Goal: Task Accomplishment & Management: Use online tool/utility

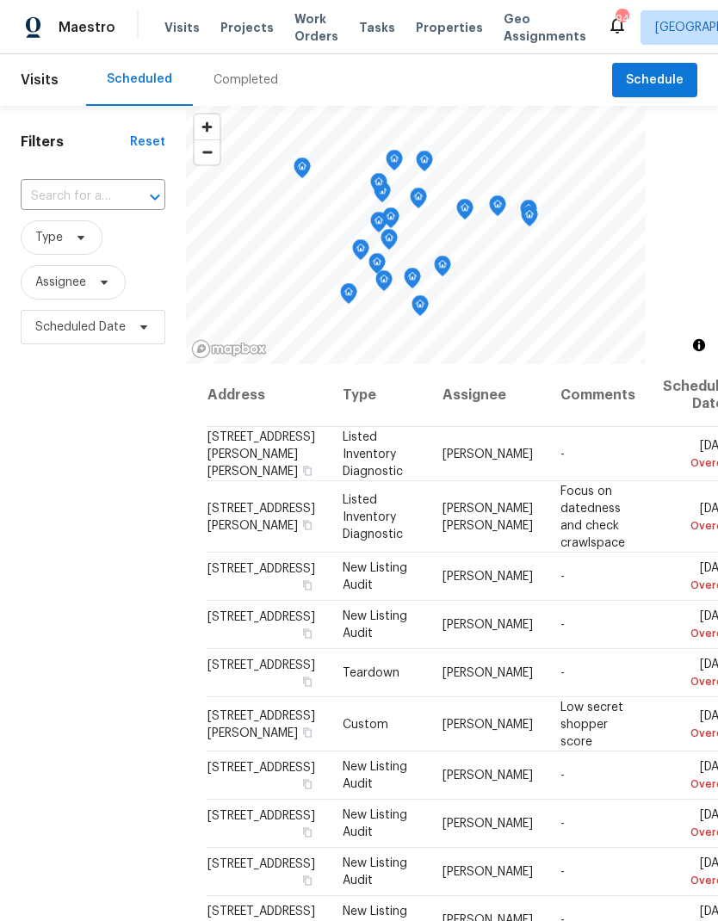
click at [294, 24] on span "Work Orders" at bounding box center [316, 27] width 44 height 34
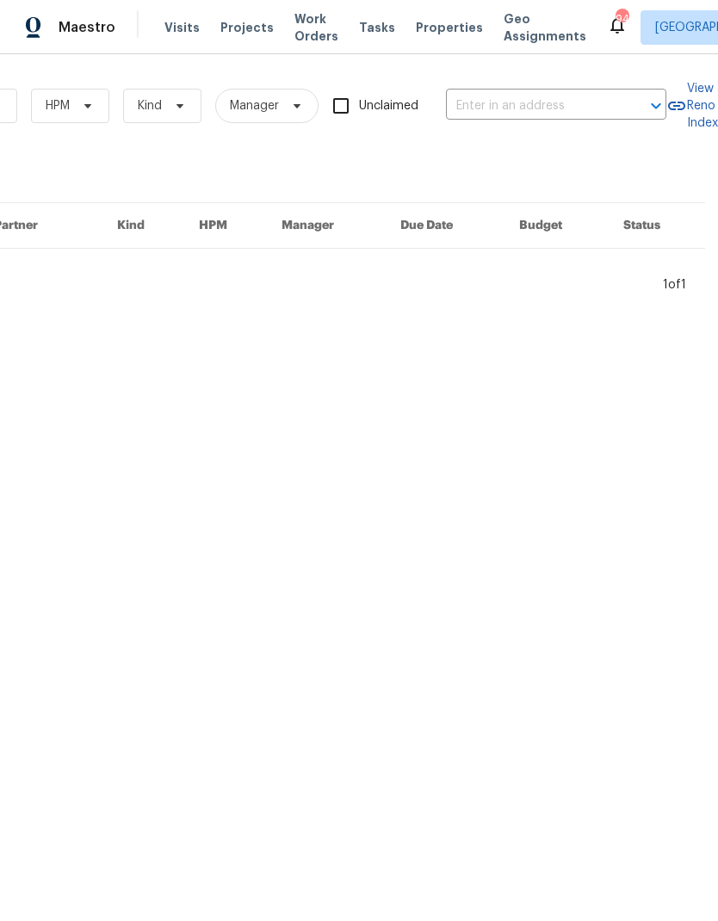
scroll to position [0, 283]
click at [531, 106] on input "text" at bounding box center [532, 106] width 172 height 27
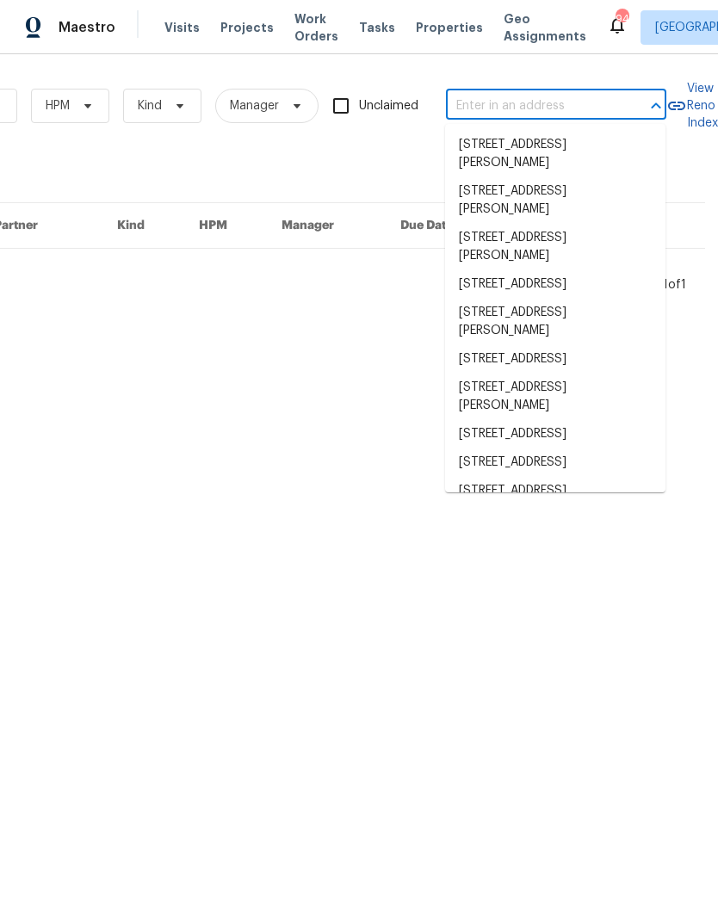
click at [526, 102] on input "text" at bounding box center [532, 106] width 172 height 27
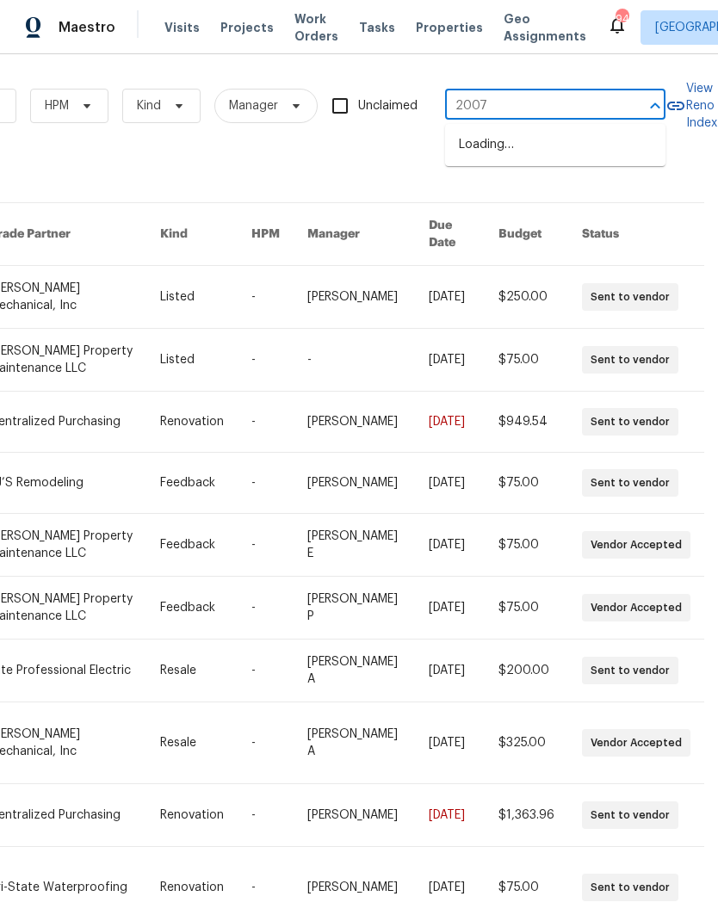
type input "2007 v"
click at [534, 150] on li "2007 Variations [GEOGRAPHIC_DATA][PERSON_NAME]" at bounding box center [555, 163] width 220 height 65
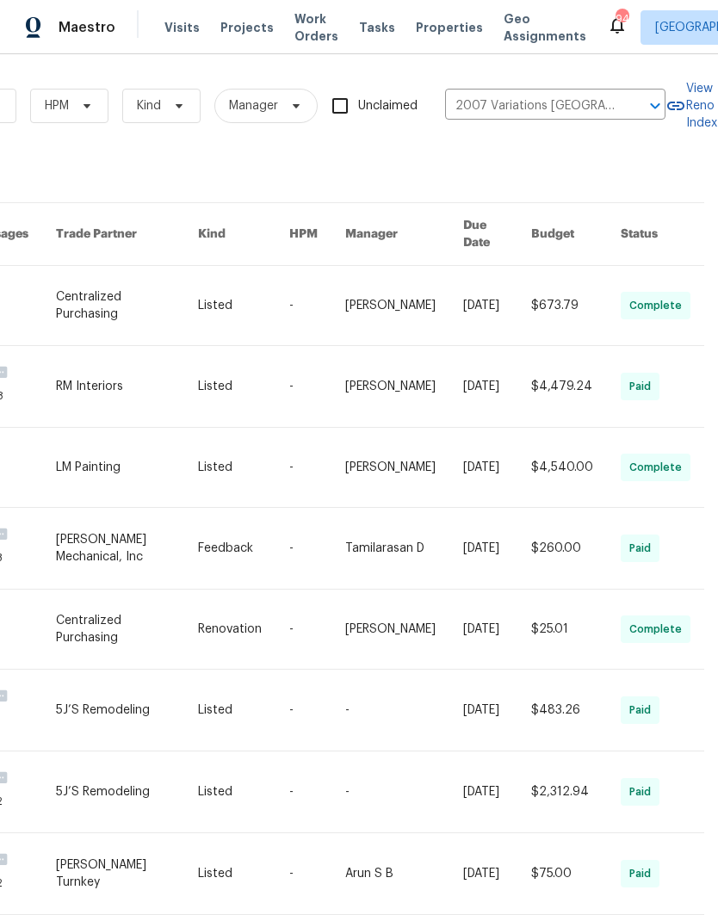
click at [96, 269] on link at bounding box center [127, 305] width 142 height 79
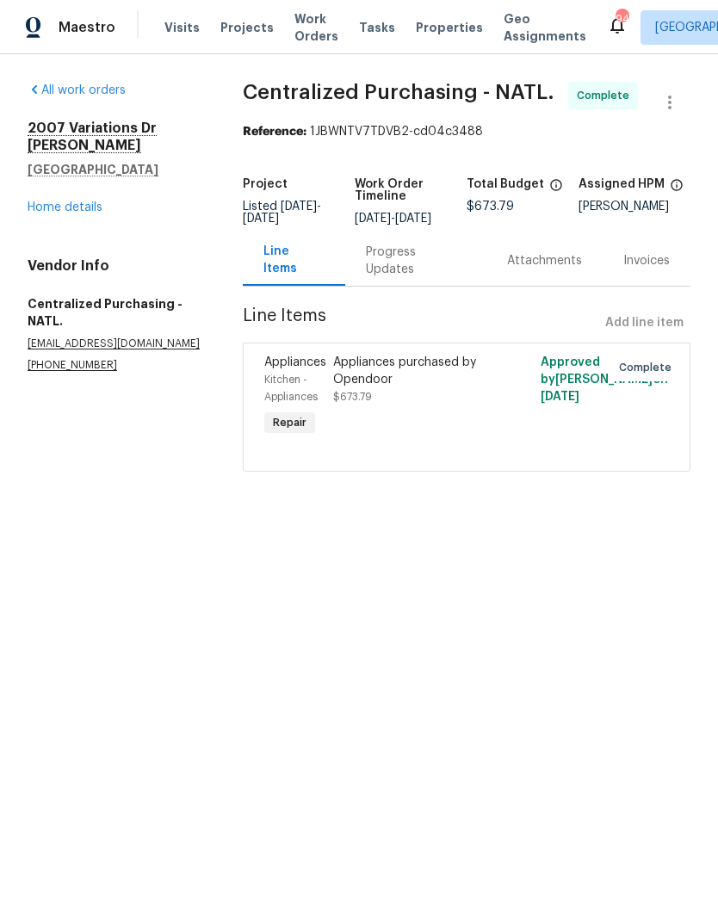
click at [74, 177] on div "2007 Variations [GEOGRAPHIC_DATA] Home details" at bounding box center [115, 168] width 174 height 96
click at [82, 201] on link "Home details" at bounding box center [65, 207] width 75 height 12
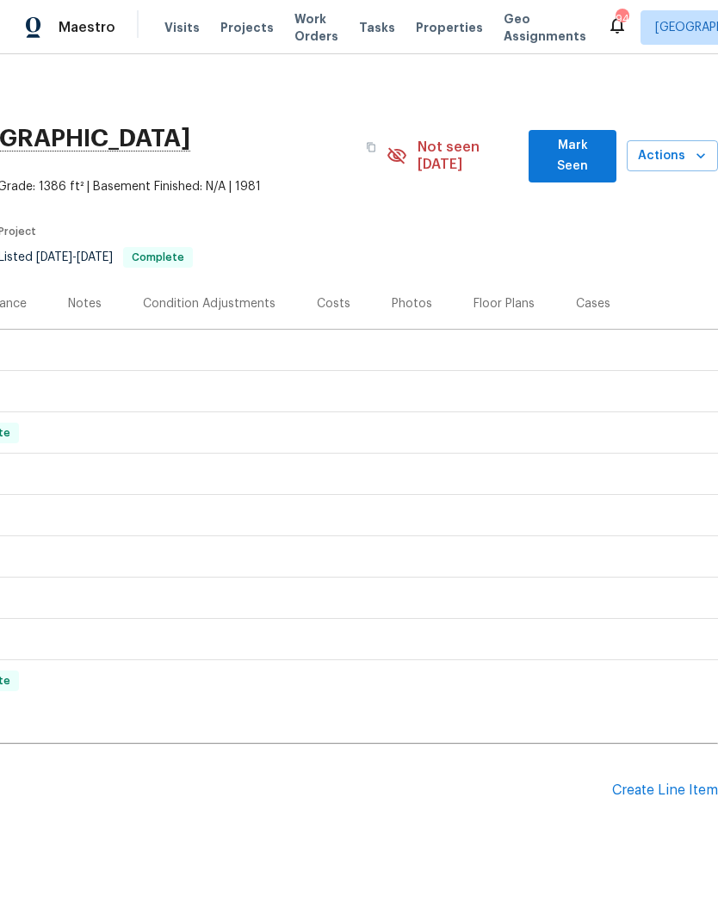
scroll to position [0, 255]
click at [670, 782] on div "Create Line Item" at bounding box center [665, 790] width 106 height 16
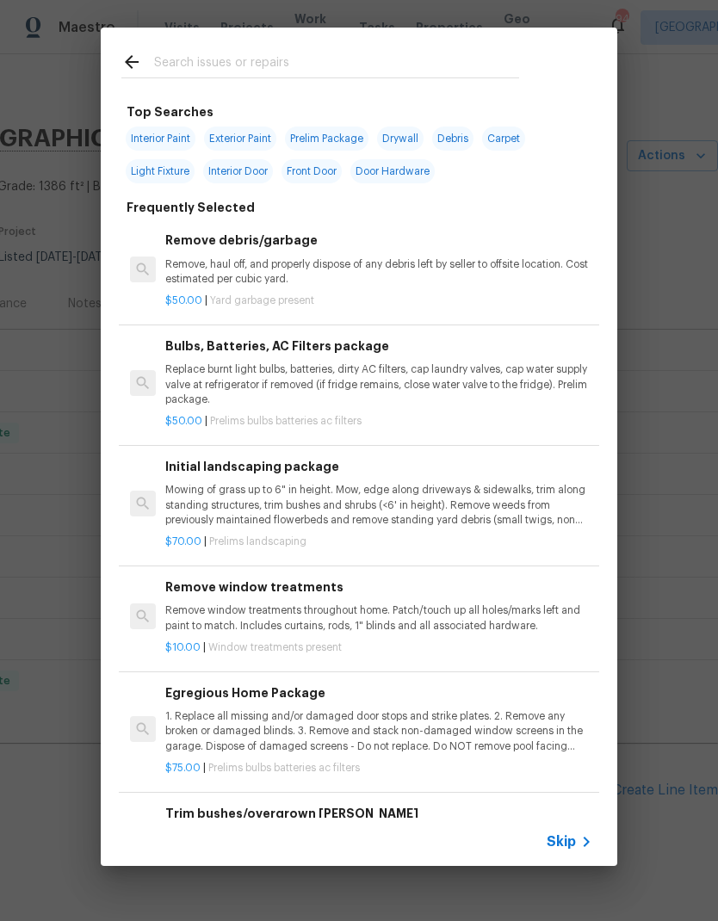
click at [256, 61] on input "text" at bounding box center [336, 65] width 365 height 26
type input "Down"
type input "Drywall"
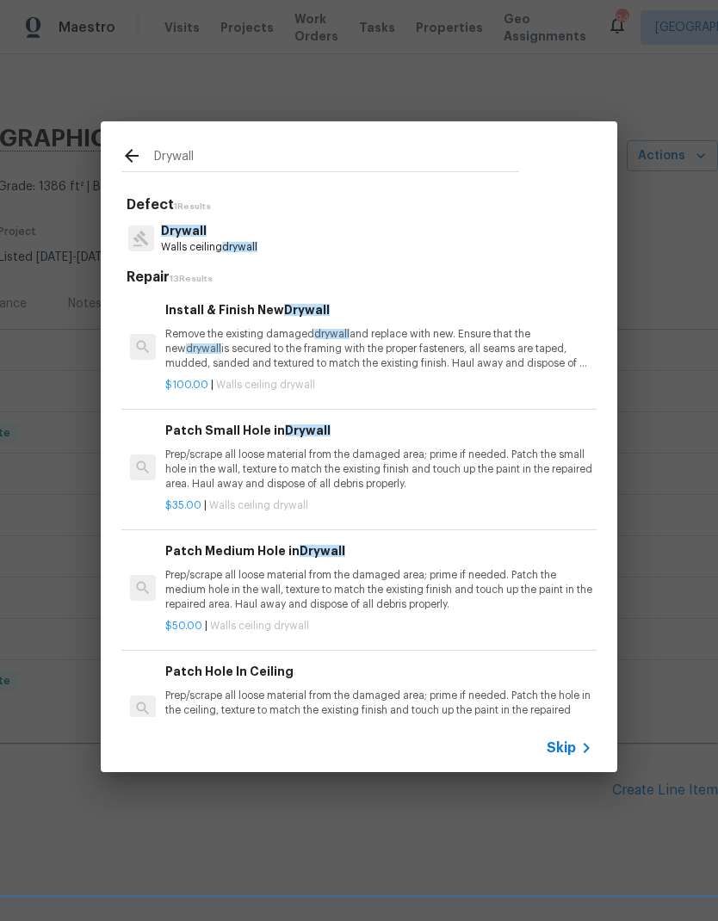
click at [305, 325] on div "Install & Finish New Drywall Remove the existing damaged drywall and replace wi…" at bounding box center [378, 335] width 427 height 71
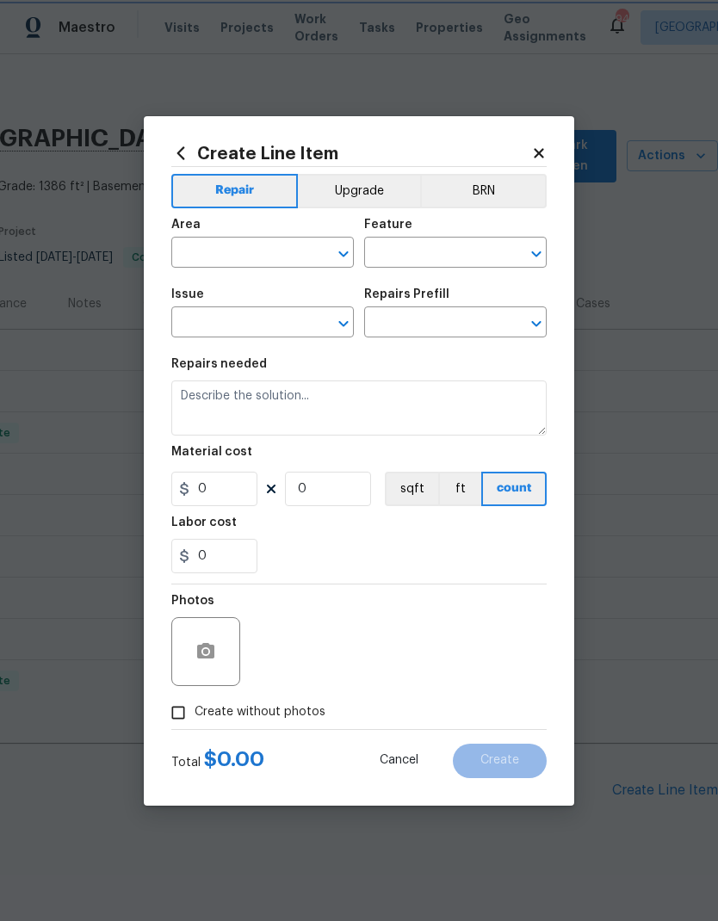
type input "Walls and Ceiling"
type input "Drywall"
type input "Install & Finish New Drywall $100.00"
type textarea "Remove the existing damaged drywall and replace with new. Ensure that the new d…"
type input "100"
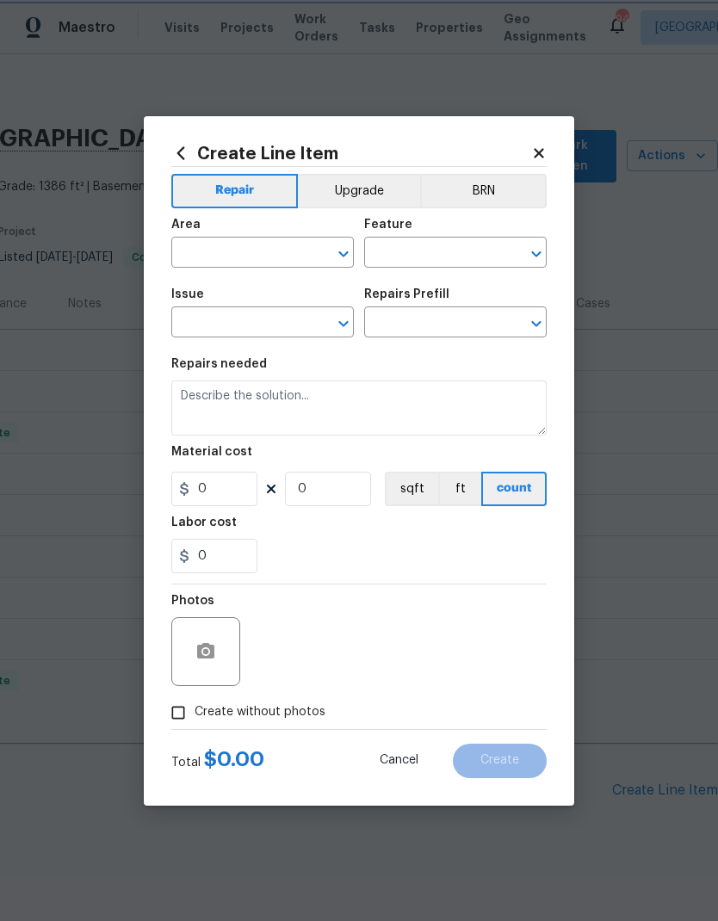
type input "1"
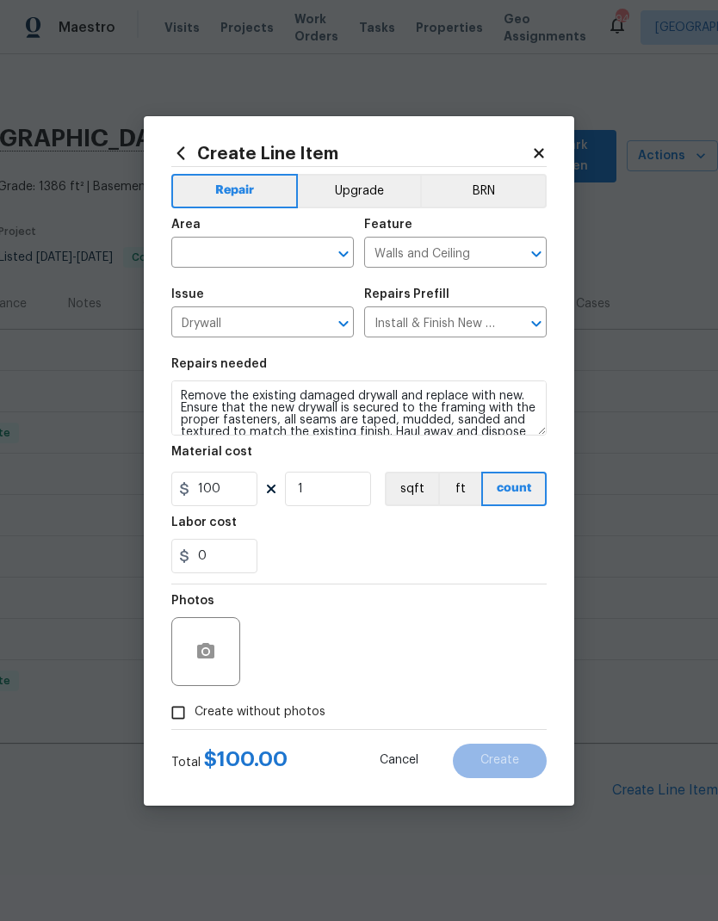
click at [261, 245] on input "text" at bounding box center [238, 254] width 134 height 27
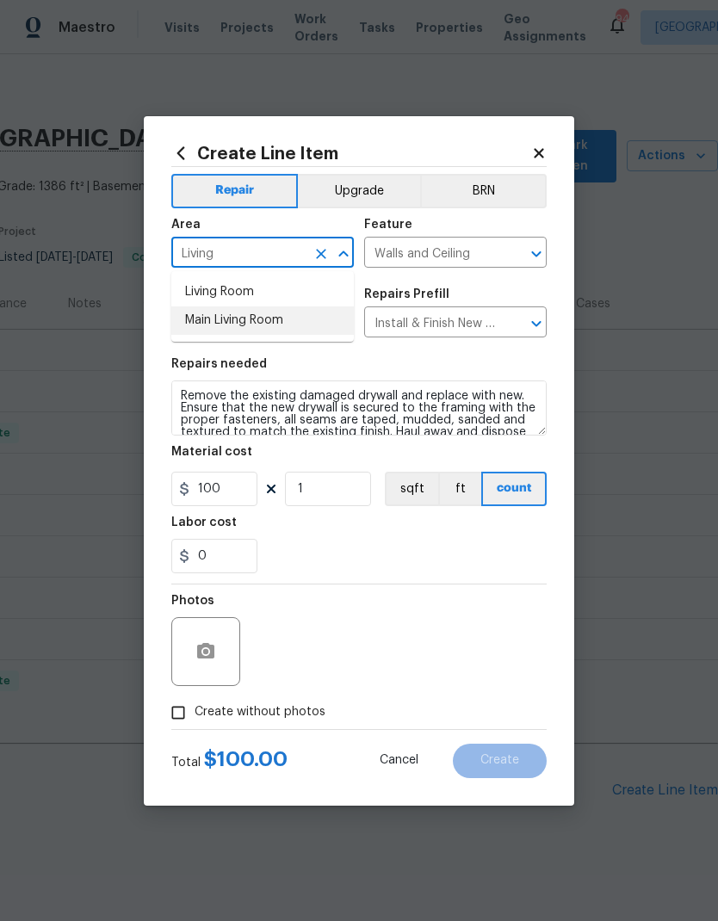
click at [280, 328] on li "Main Living Room" at bounding box center [262, 320] width 182 height 28
type input "Main Living Room"
click at [220, 662] on button "button" at bounding box center [205, 651] width 41 height 41
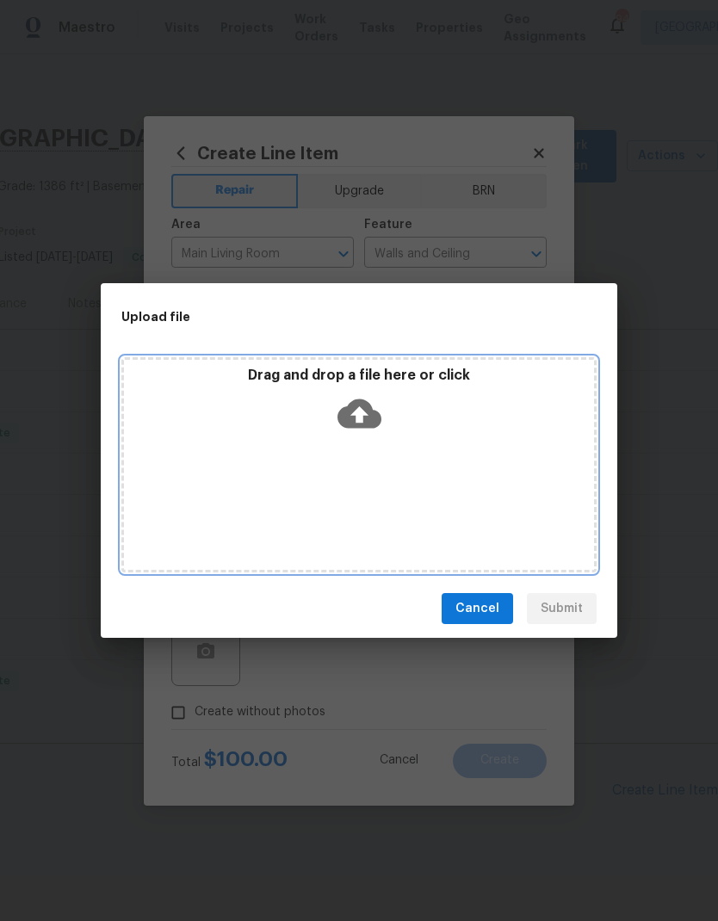
click at [379, 441] on div "Drag and drop a file here or click" at bounding box center [358, 464] width 475 height 215
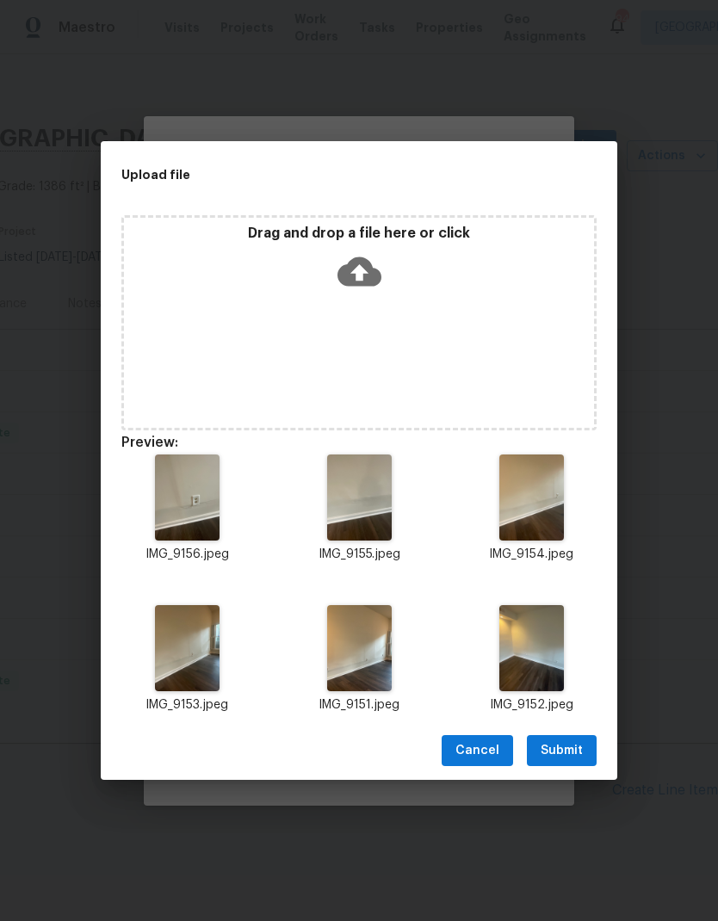
click at [556, 745] on span "Submit" at bounding box center [562, 751] width 42 height 22
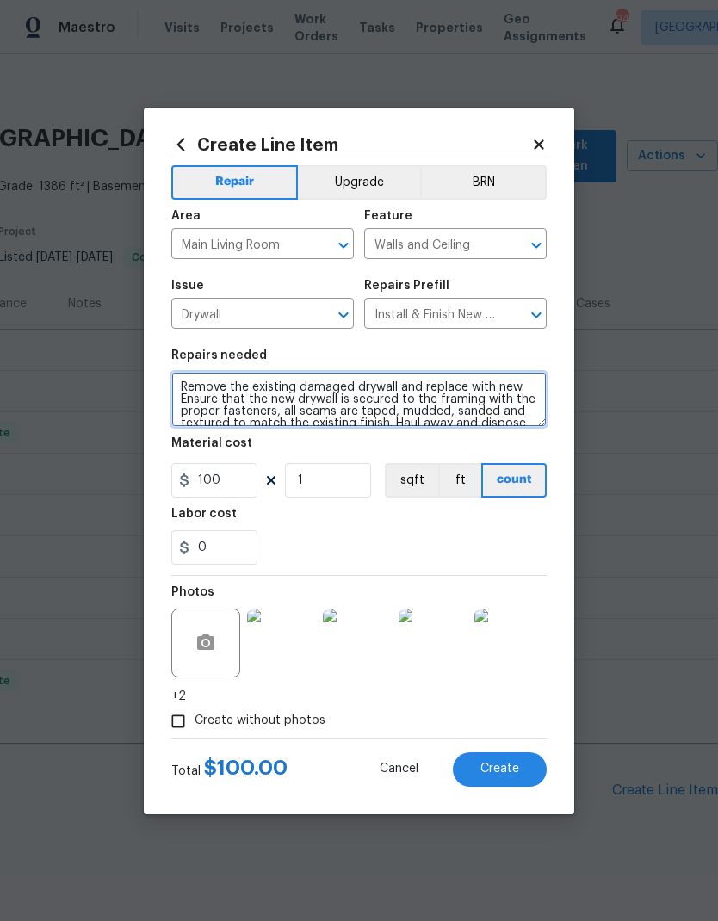
click at [189, 385] on textarea "Remove the existing damaged drywall and replace with new. Ensure that the new d…" at bounding box center [358, 399] width 375 height 55
click at [188, 384] on textarea "Remove the existing damaged drywall and replace with new. Ensure that the new d…" at bounding box center [358, 399] width 375 height 55
click at [190, 390] on textarea "Remove the existing damaged drywall and replace with new. Ensure that the new d…" at bounding box center [358, 399] width 375 height 55
click at [190, 389] on textarea "Remove the existing damaged drywall and replace with new. Ensure that the new d…" at bounding box center [358, 399] width 375 height 55
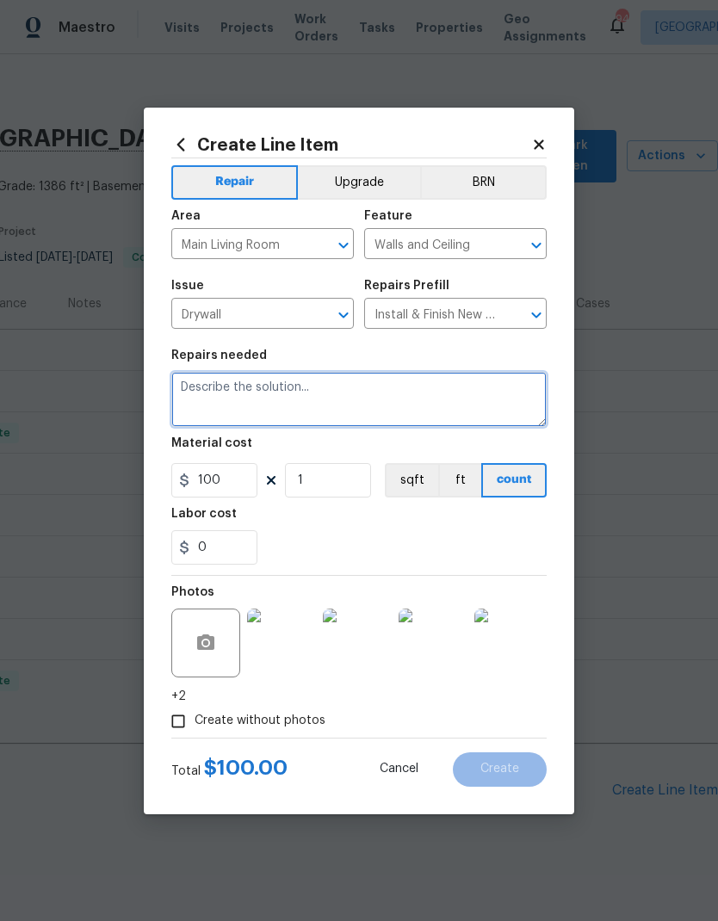
scroll to position [0, 0]
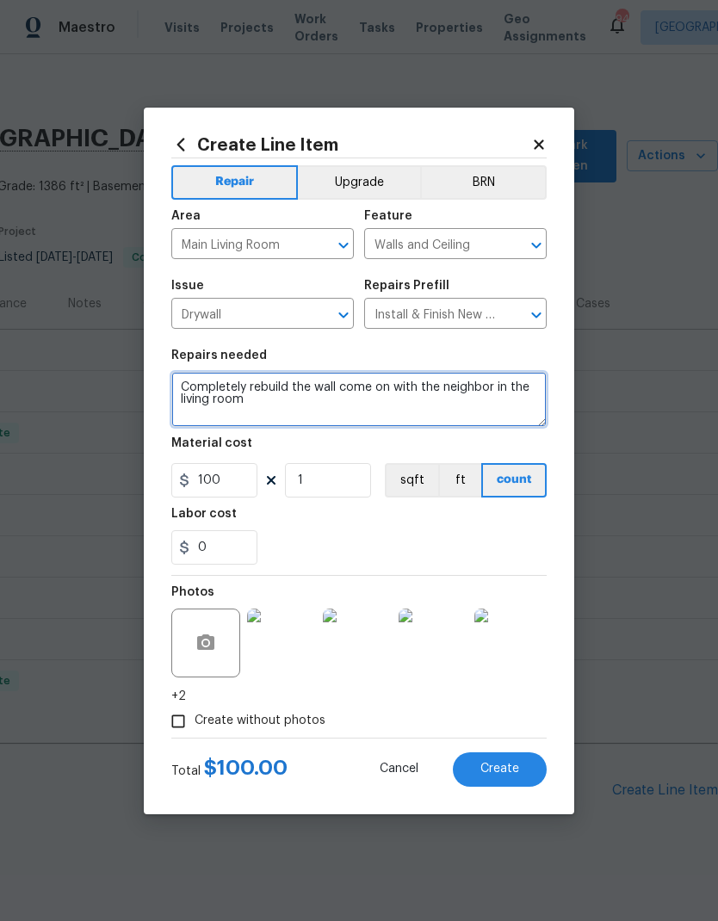
click at [362, 385] on textarea "Completely rebuild the wall come on with the neighbor in the living room" at bounding box center [358, 399] width 375 height 55
click at [376, 395] on textarea "Completely rebuild the wall comm on with the neighbor in the living room" at bounding box center [358, 399] width 375 height 55
click at [377, 384] on textarea "Completely rebuild the wall comm on with the neighbor in the living room" at bounding box center [358, 399] width 375 height 55
click at [322, 406] on textarea "Completely rebuild the wall common with the neighbor in the living room" at bounding box center [358, 399] width 375 height 55
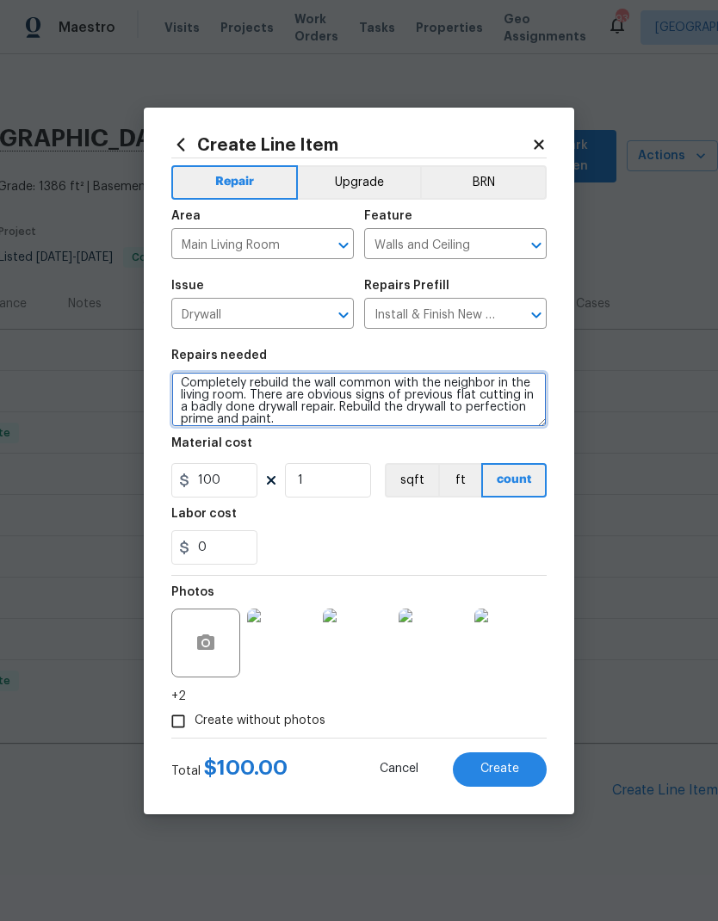
scroll to position [4, 0]
type textarea "Completely rebuild the wall common with the neighbor in the living room. There …"
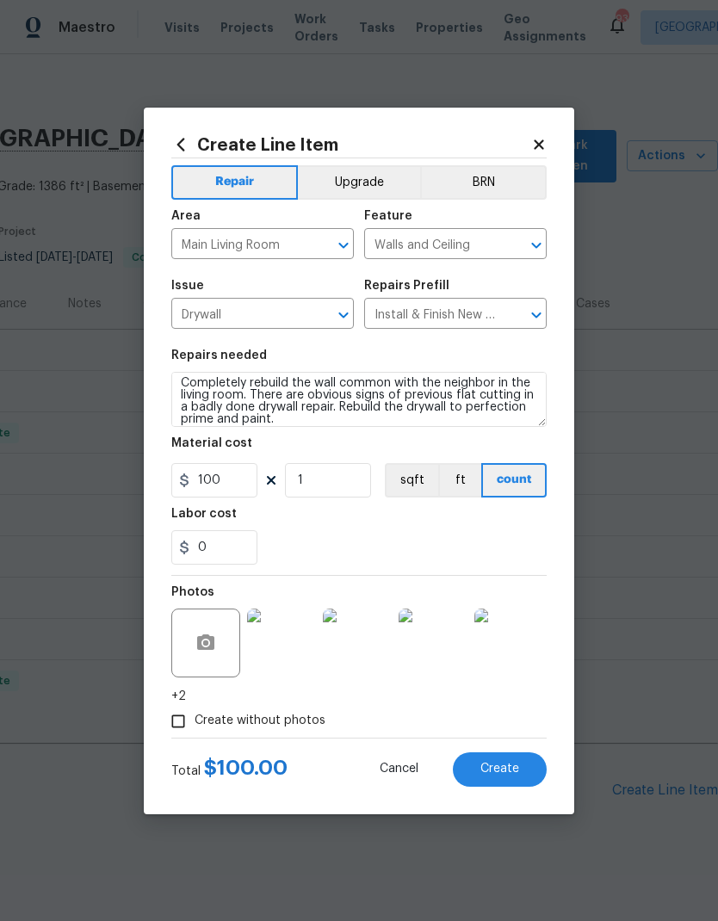
click at [502, 774] on span "Create" at bounding box center [499, 769] width 39 height 13
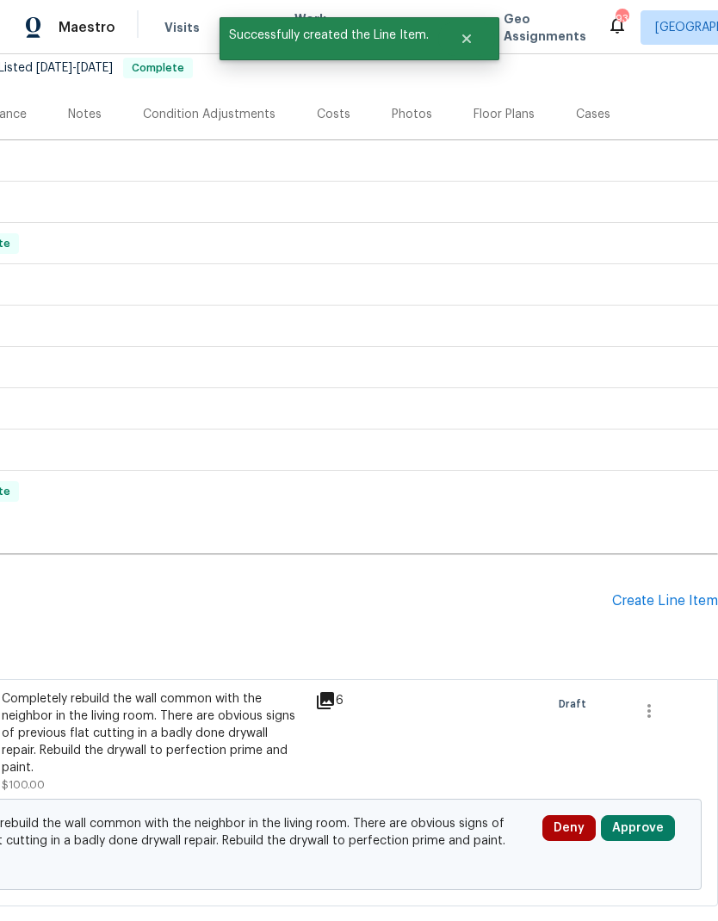
scroll to position [189, 255]
click at [670, 593] on div "Create Line Item" at bounding box center [665, 601] width 106 height 16
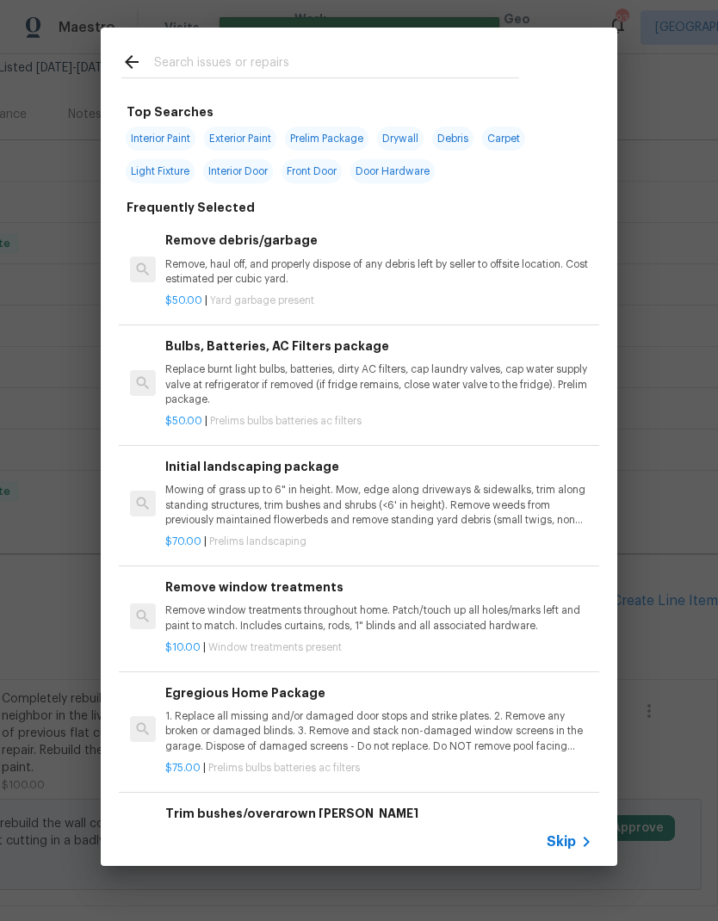
click at [164, 133] on span "Interior Paint" at bounding box center [161, 139] width 70 height 24
type input "Interior Paint"
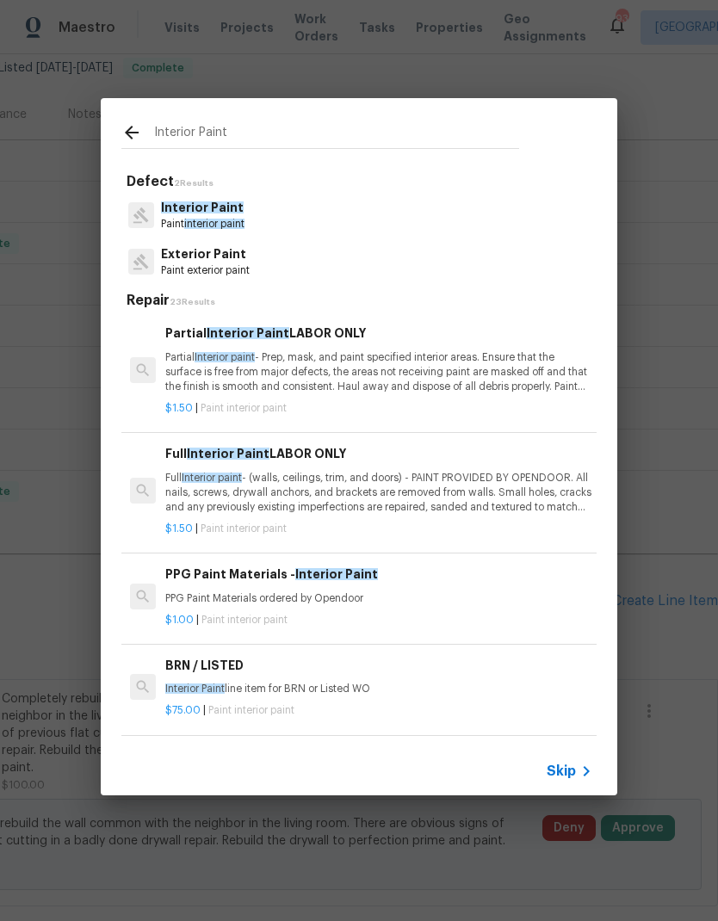
click at [200, 215] on p "Interior Paint" at bounding box center [202, 208] width 83 height 18
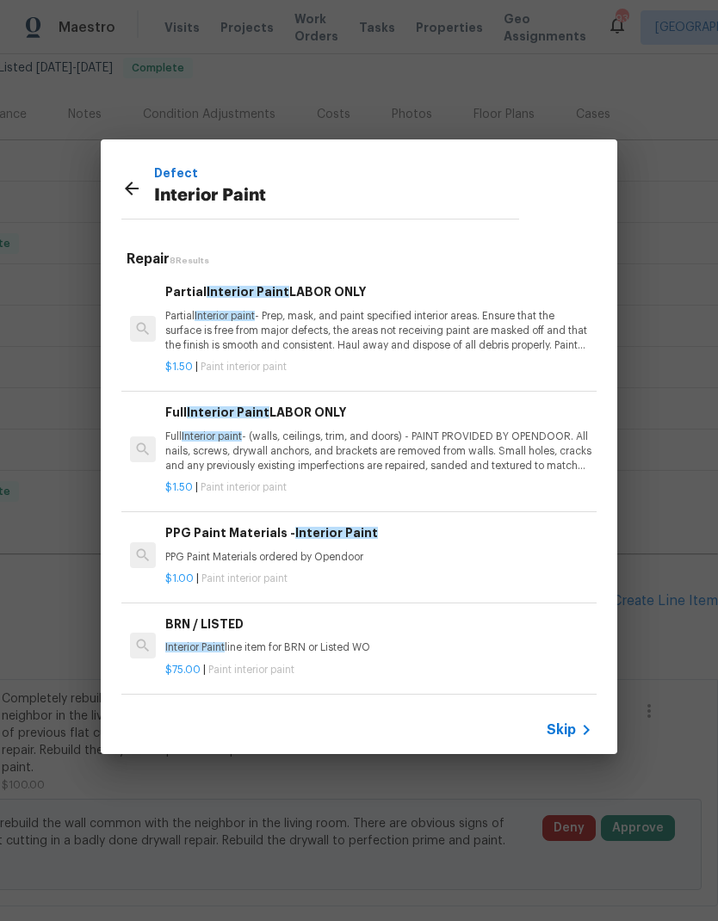
click at [300, 311] on p "Partial Interior paint - Prep, mask, and paint specified interior areas. Ensure…" at bounding box center [378, 331] width 427 height 44
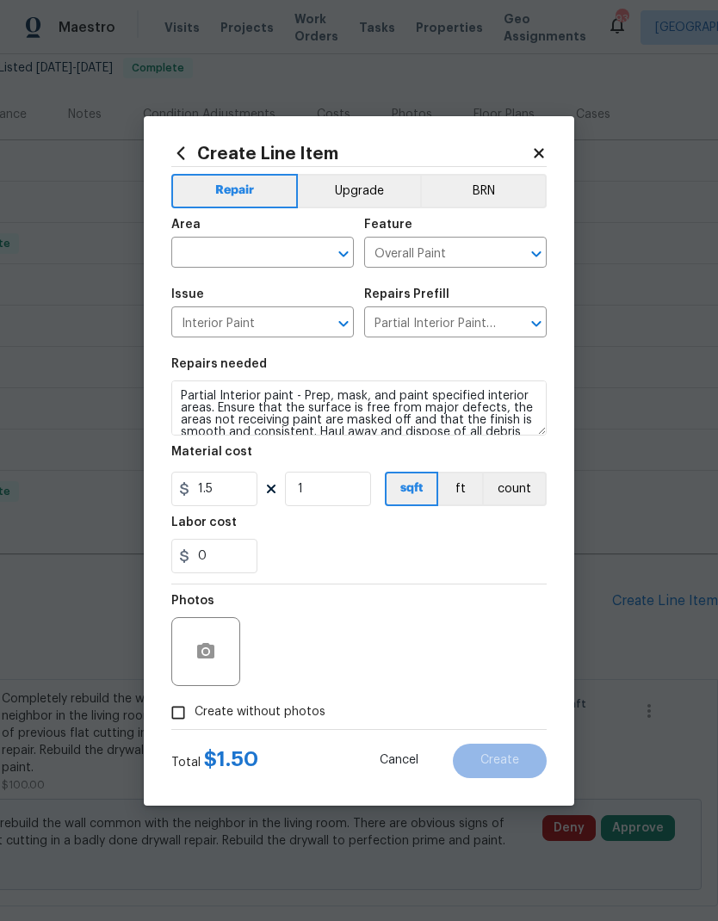
click at [267, 241] on input "text" at bounding box center [238, 254] width 134 height 27
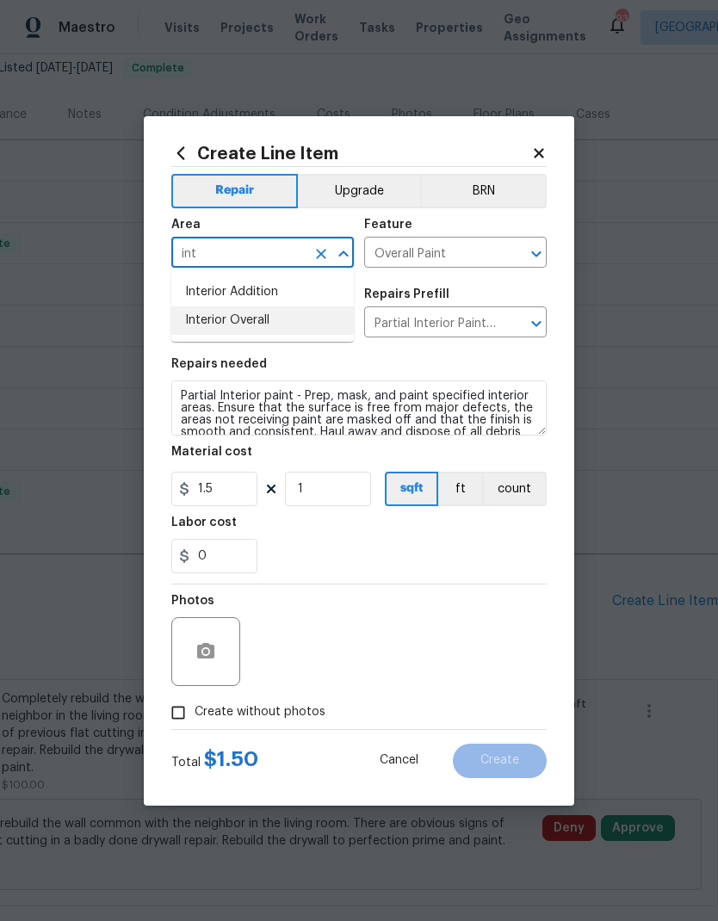
click at [263, 320] on li "Interior Overall" at bounding box center [262, 320] width 182 height 28
type input "Interior Overall"
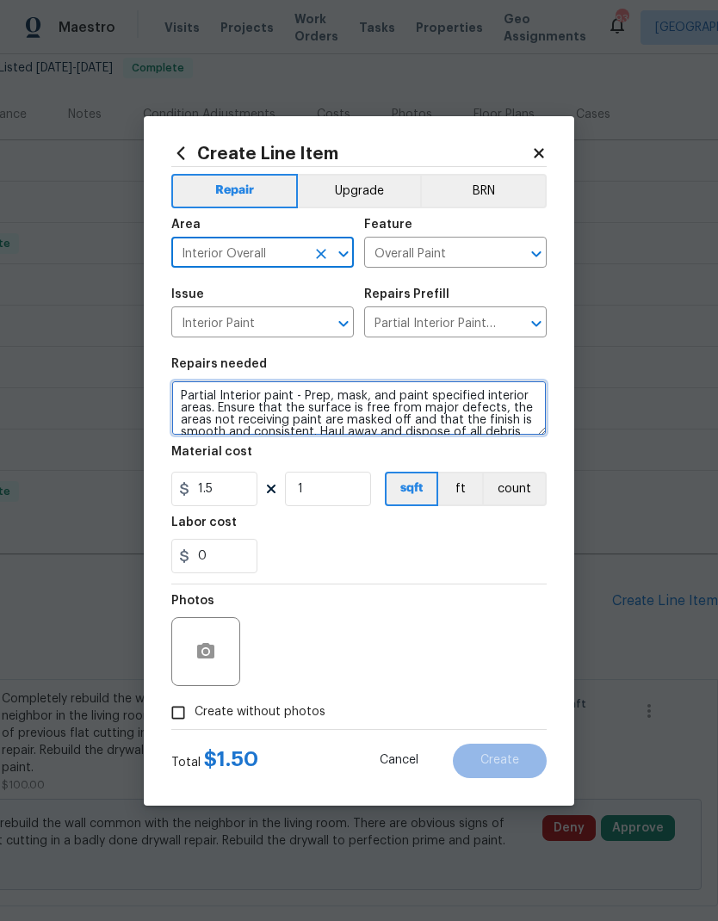
click at [178, 393] on textarea "Partial Interior paint - Prep, mask, and paint specified interior areas. Ensure…" at bounding box center [358, 407] width 375 height 55
click at [189, 392] on textarea "Partial Interior paint - Prep, mask, and paint specified interior areas. Ensure…" at bounding box center [358, 407] width 375 height 55
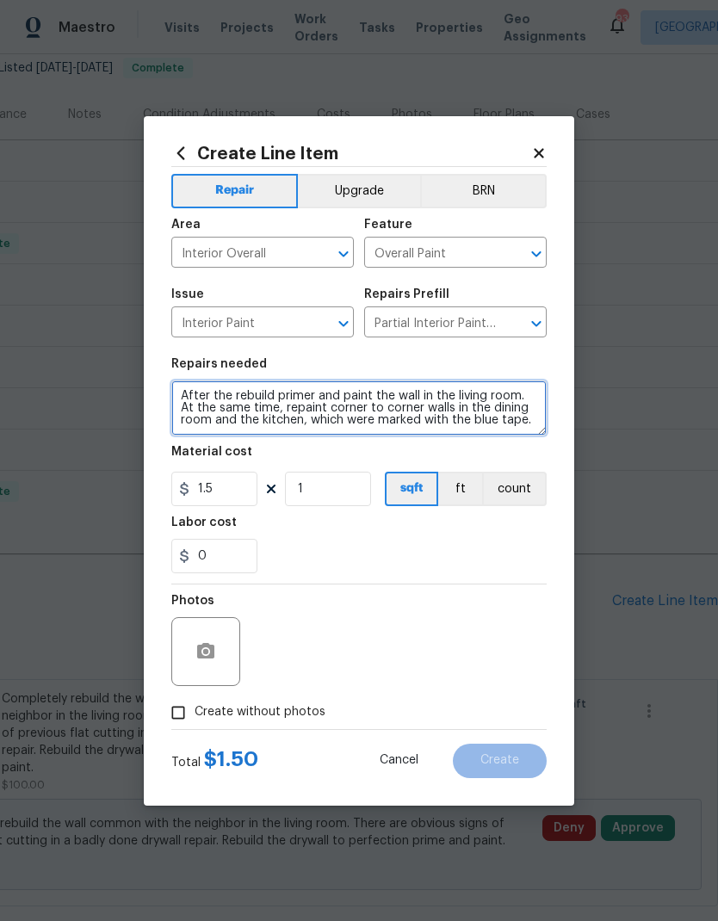
type textarea "After the rebuild primer and paint the wall in the living room. At the same tim…"
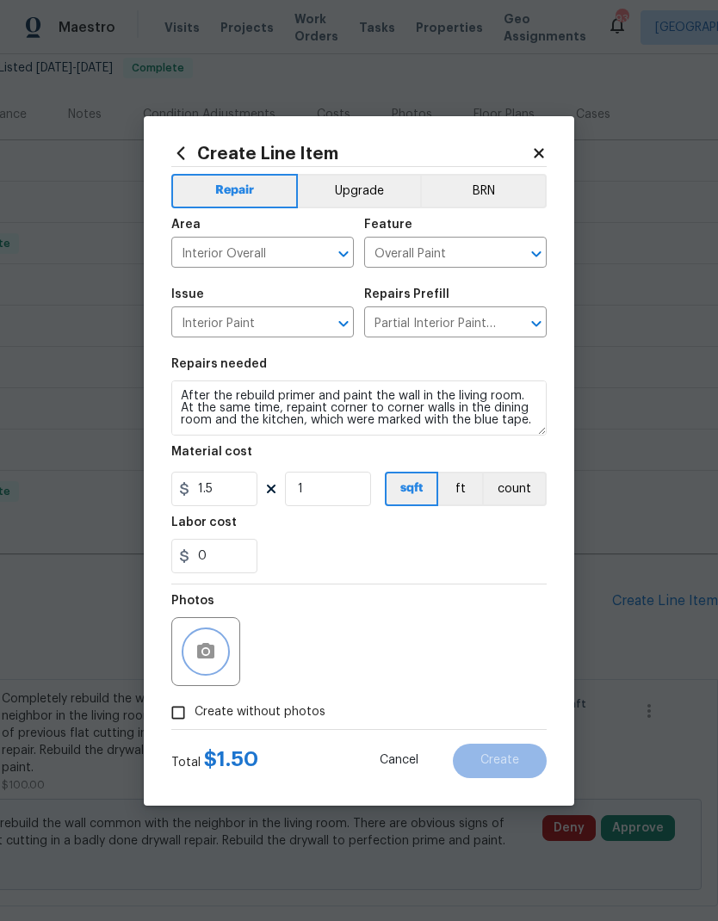
click at [215, 653] on icon "button" at bounding box center [205, 651] width 21 height 21
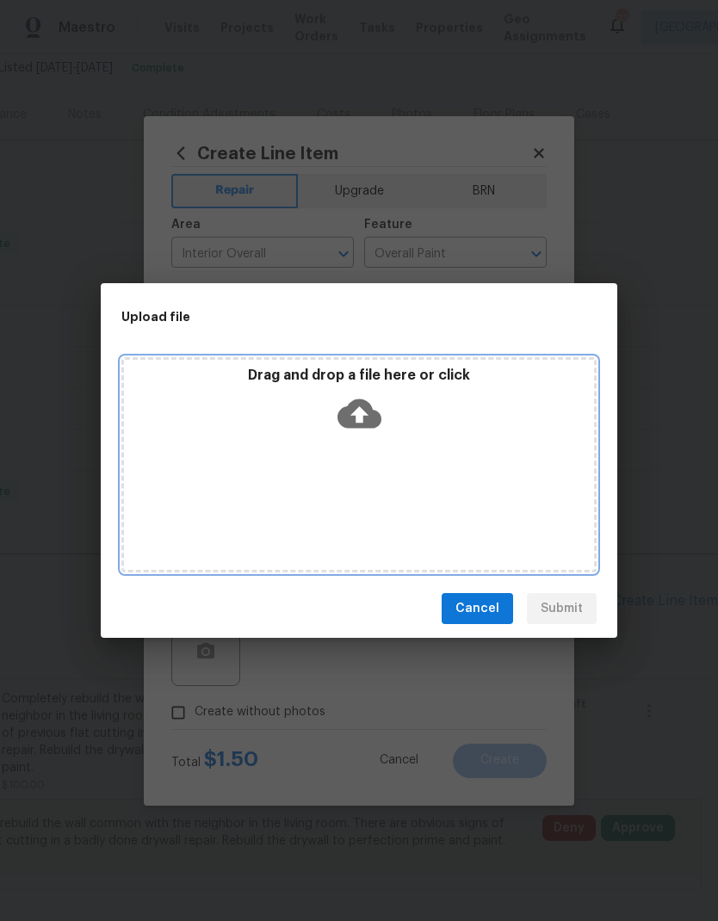
click at [308, 463] on div "Drag and drop a file here or click" at bounding box center [358, 464] width 475 height 215
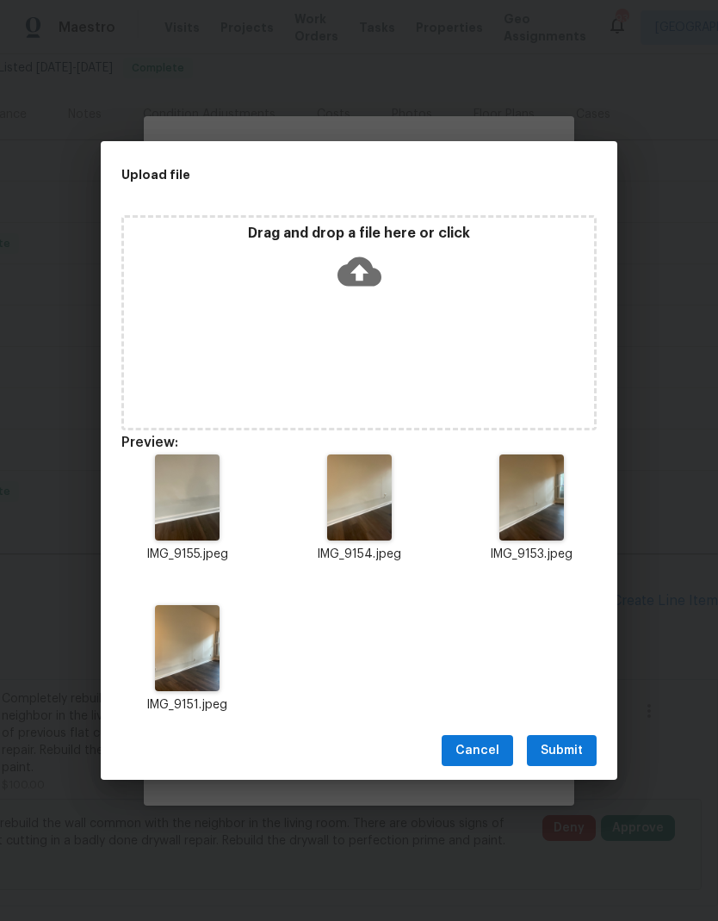
click at [559, 751] on span "Submit" at bounding box center [562, 751] width 42 height 22
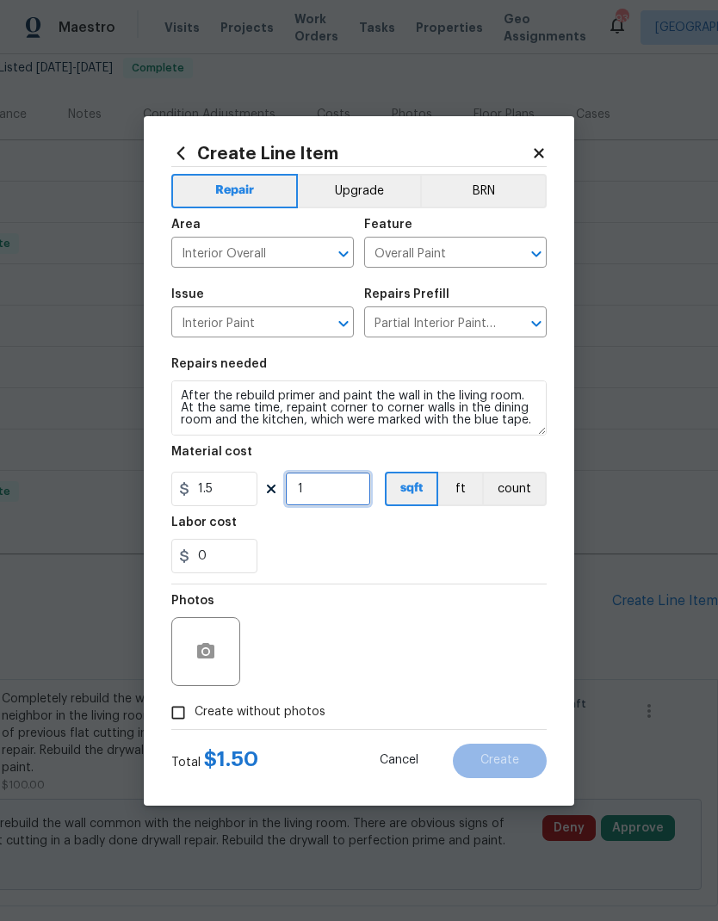
click at [324, 482] on input "1" at bounding box center [328, 489] width 86 height 34
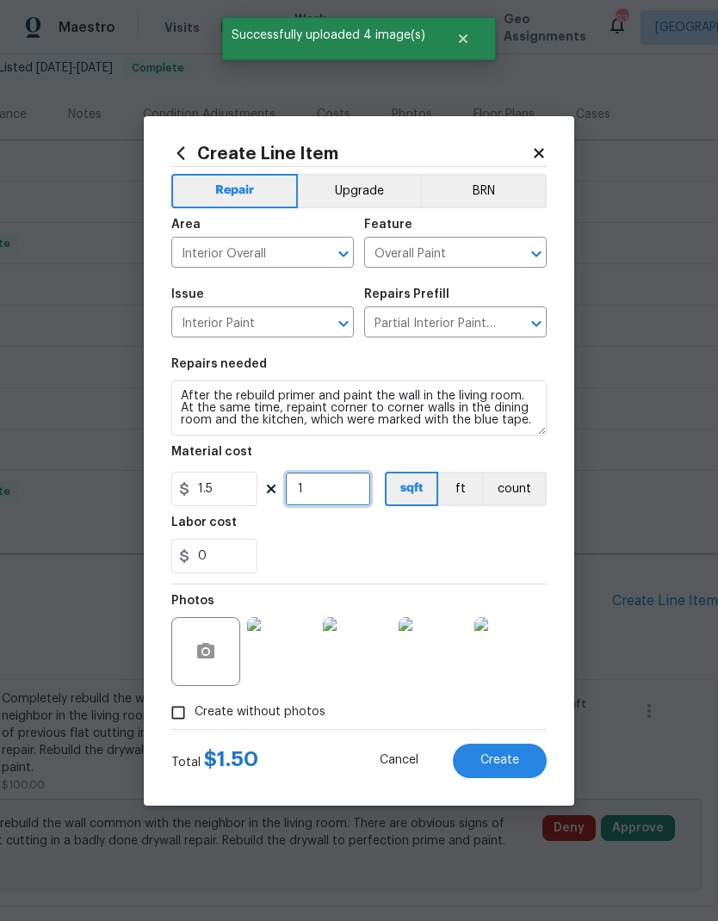
click at [346, 488] on input "1" at bounding box center [328, 489] width 86 height 34
type input "180"
click at [507, 762] on span "Create" at bounding box center [499, 760] width 39 height 13
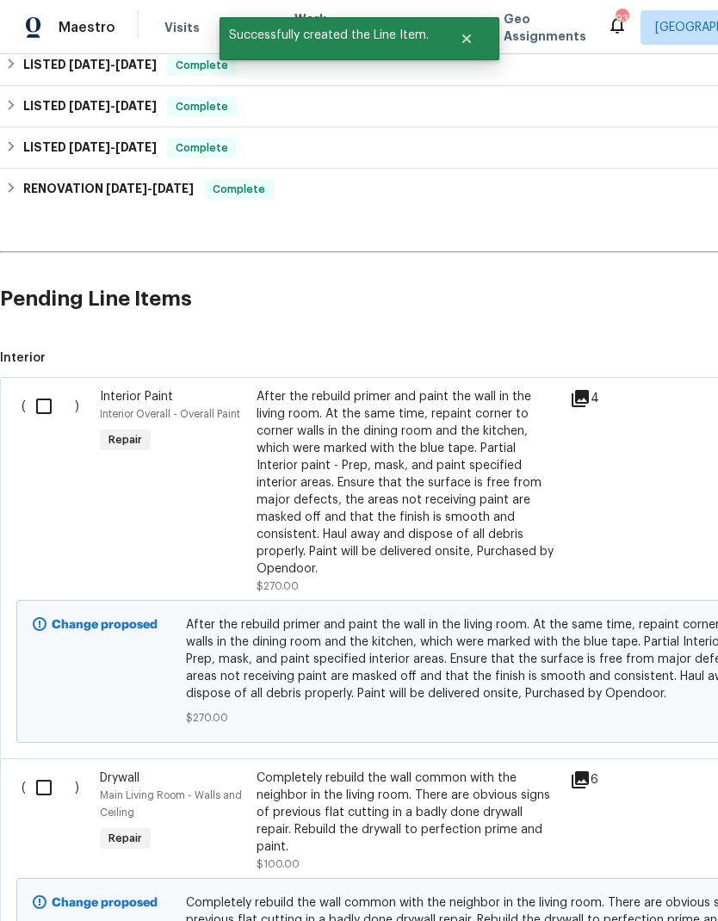
scroll to position [491, 0]
click at [38, 388] on input "checkbox" at bounding box center [50, 406] width 49 height 36
checkbox input "true"
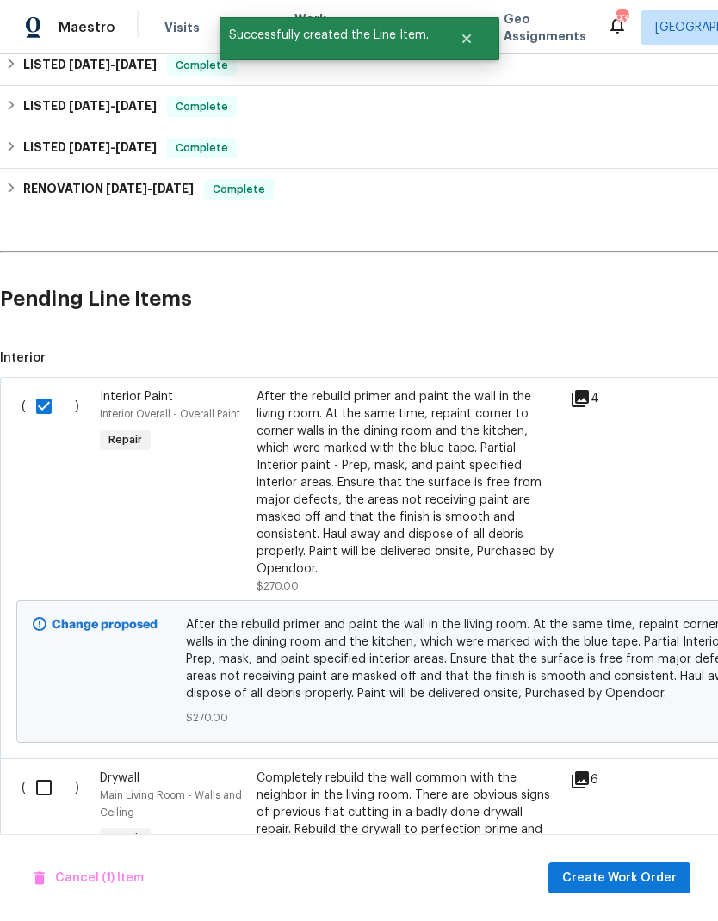
click at [42, 769] on input "checkbox" at bounding box center [50, 787] width 49 height 36
checkbox input "true"
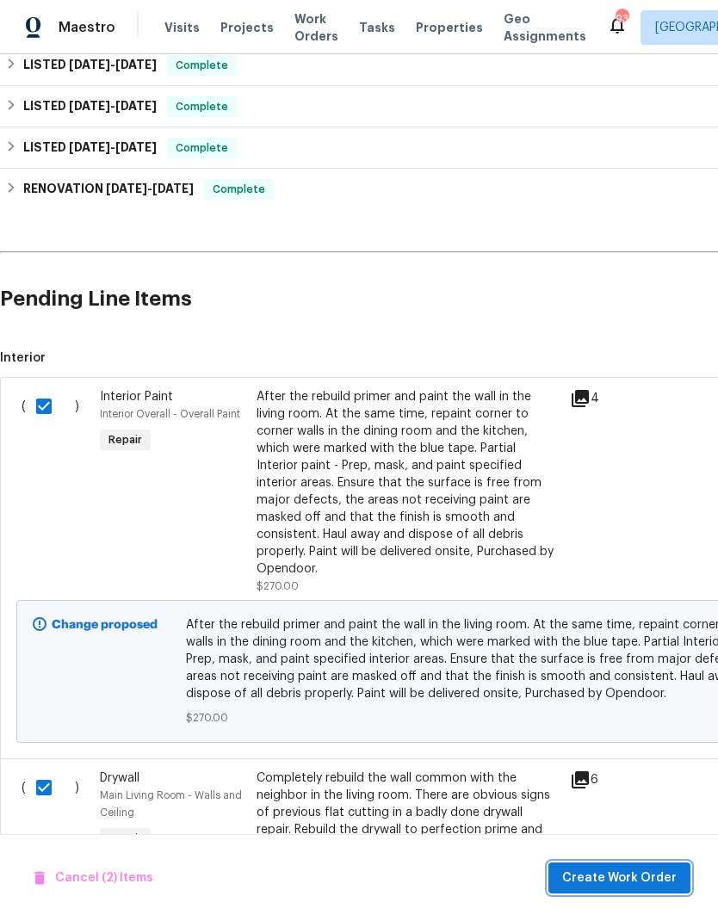
click at [644, 879] on span "Create Work Order" at bounding box center [619, 879] width 114 height 22
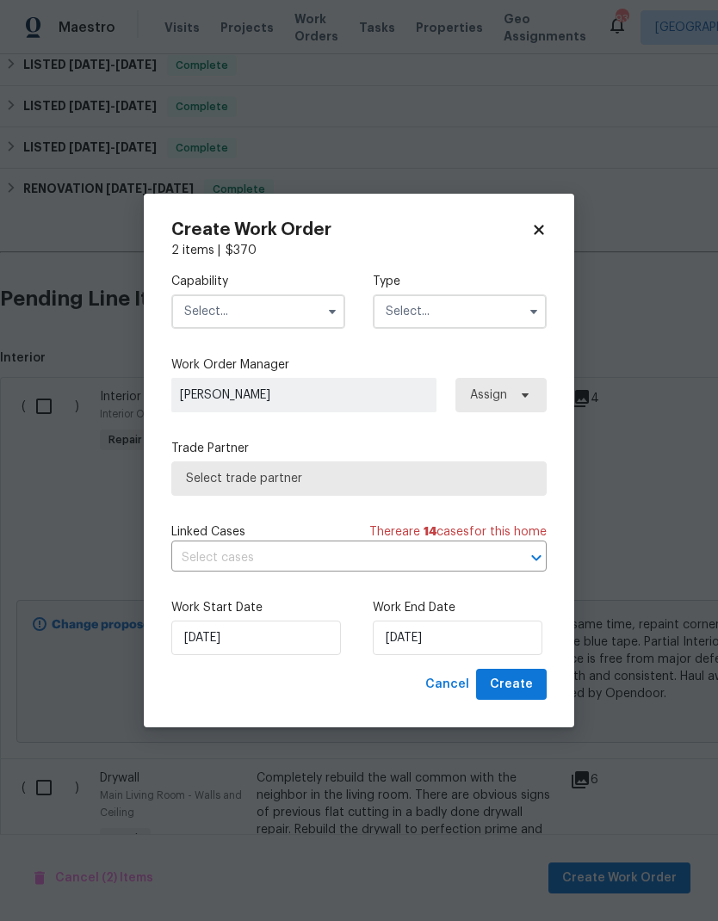
checkbox input "false"
click at [248, 306] on input "text" at bounding box center [258, 311] width 174 height 34
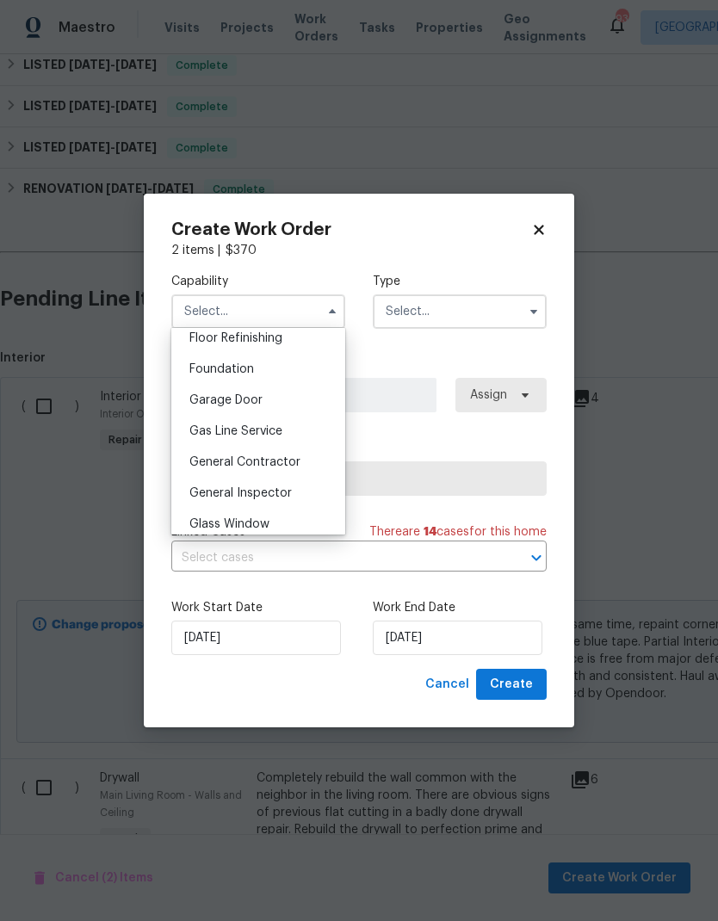
scroll to position [730, 0]
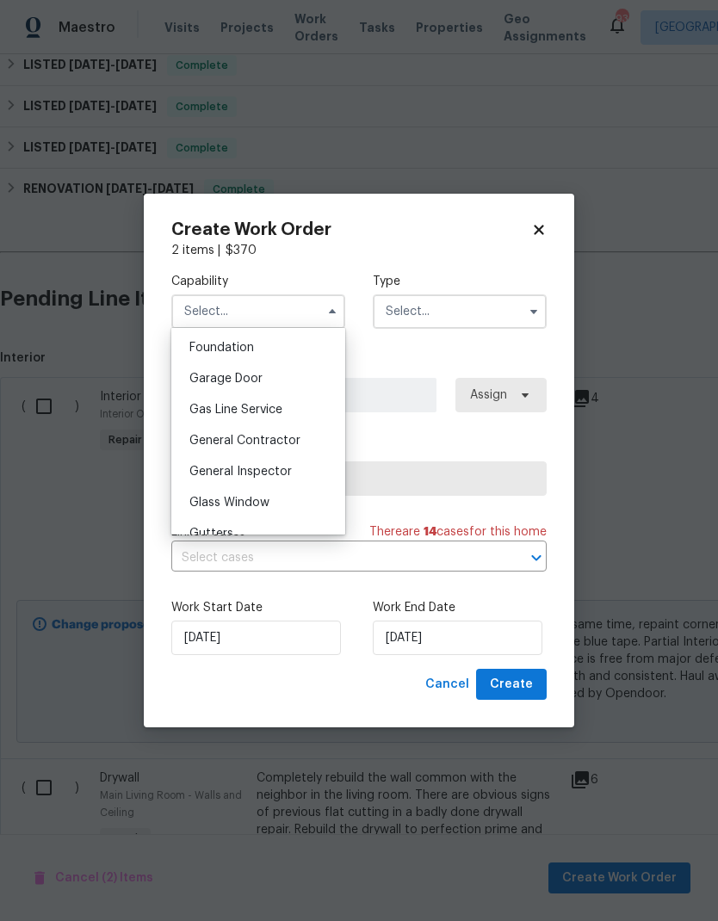
click at [282, 437] on span "General Contractor" at bounding box center [244, 441] width 111 height 12
type input "General Contractor"
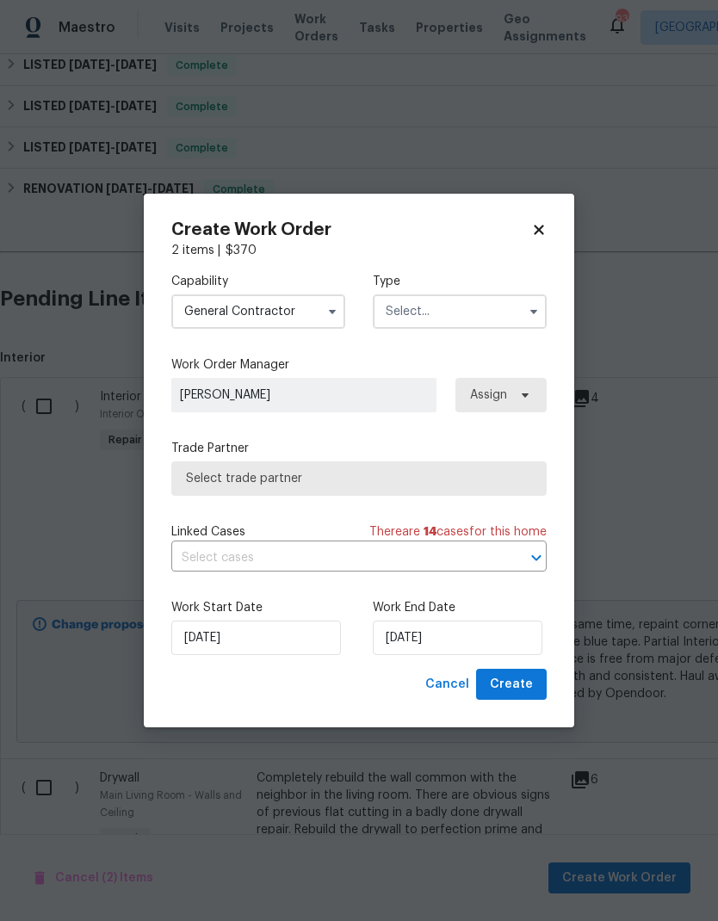
click at [473, 311] on input "text" at bounding box center [460, 311] width 174 height 34
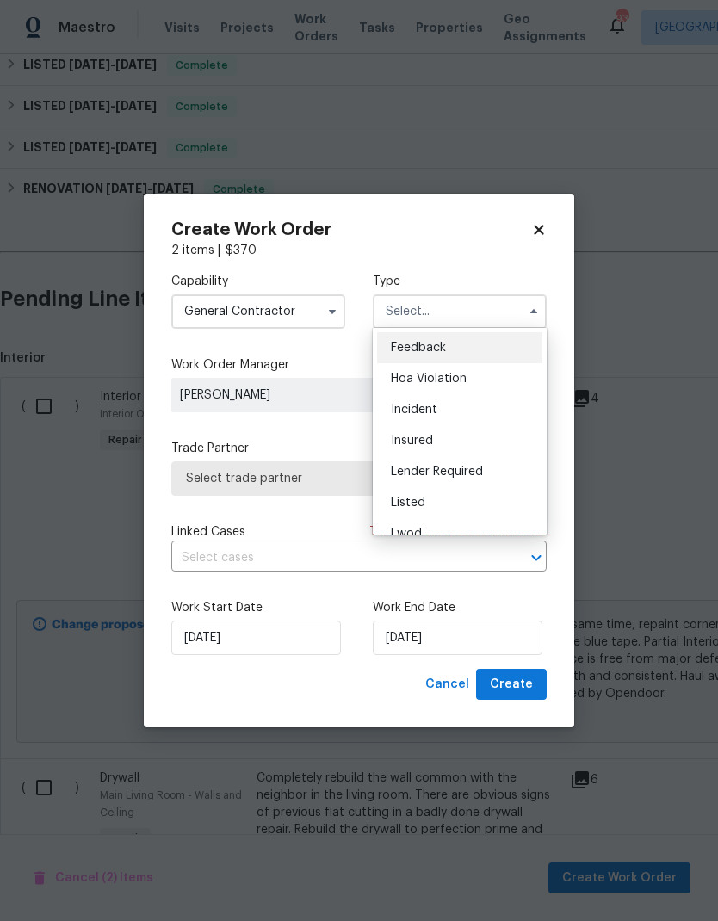
click at [430, 497] on div "Listed" at bounding box center [459, 502] width 165 height 31
type input "Listed"
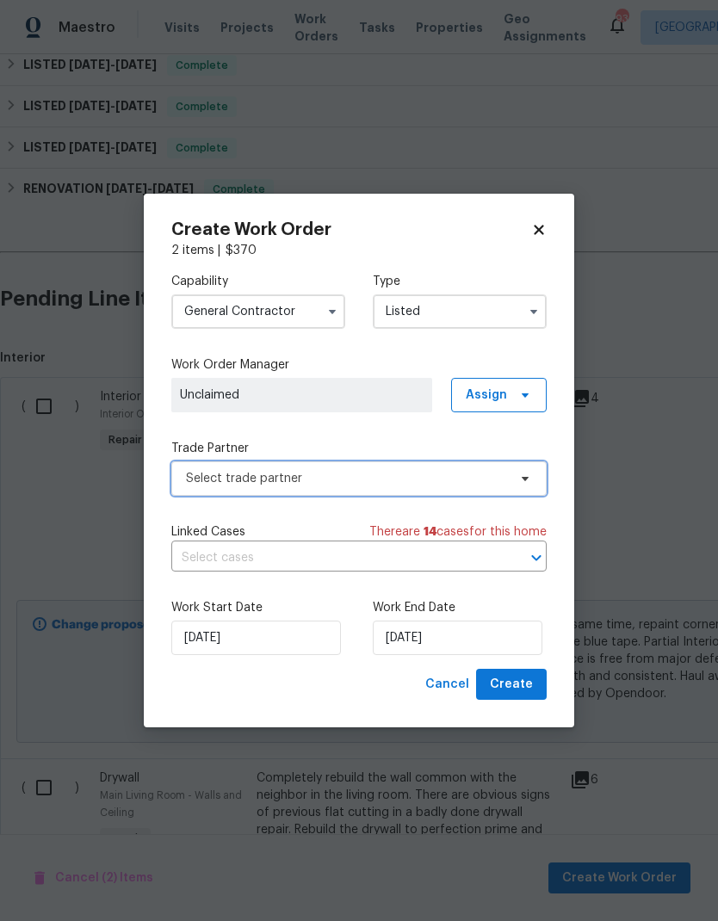
click at [381, 473] on span "Select trade partner" at bounding box center [346, 478] width 321 height 17
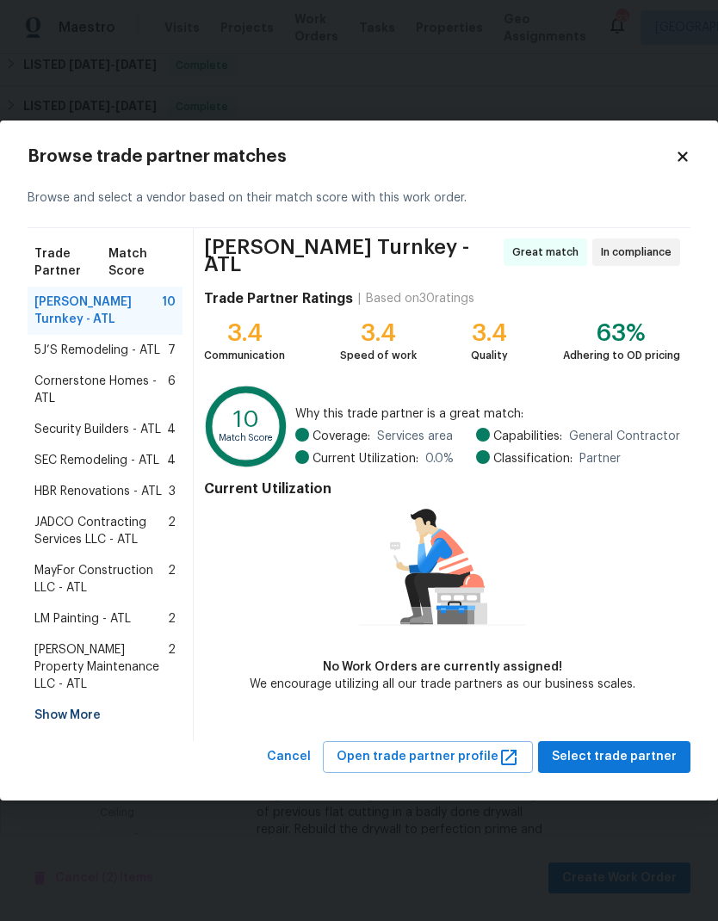
click at [78, 353] on span "5J’S Remodeling - ATL" at bounding box center [97, 350] width 126 height 17
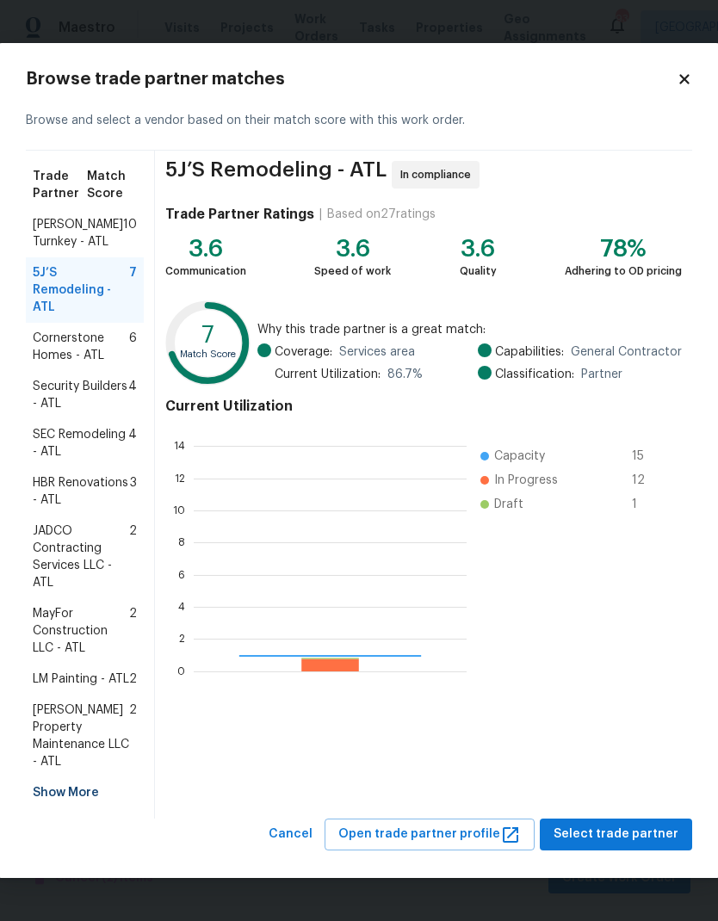
scroll to position [241, 273]
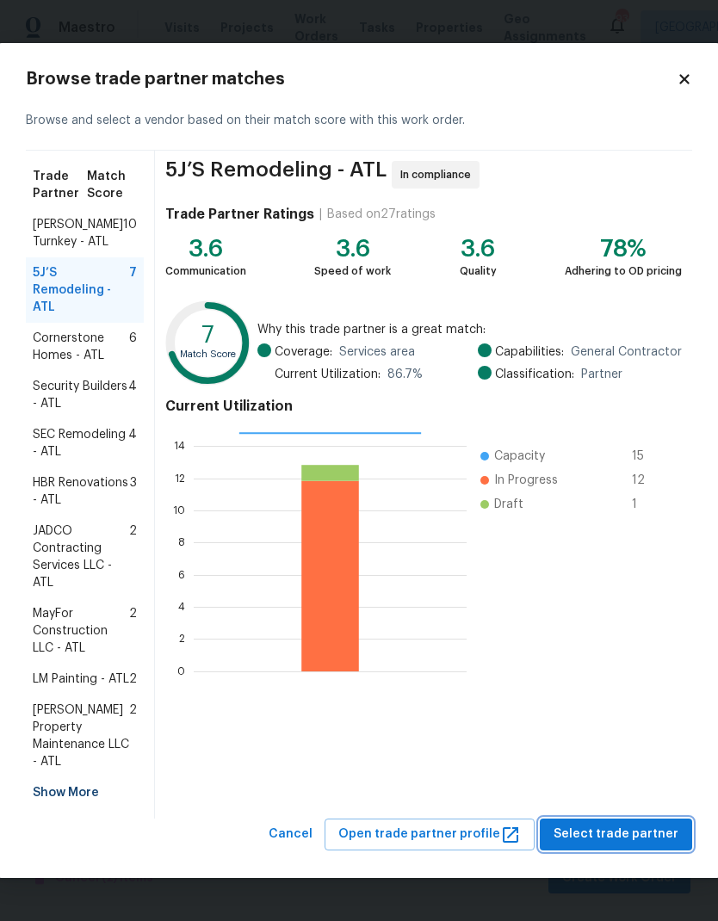
click at [621, 845] on span "Select trade partner" at bounding box center [615, 835] width 125 height 22
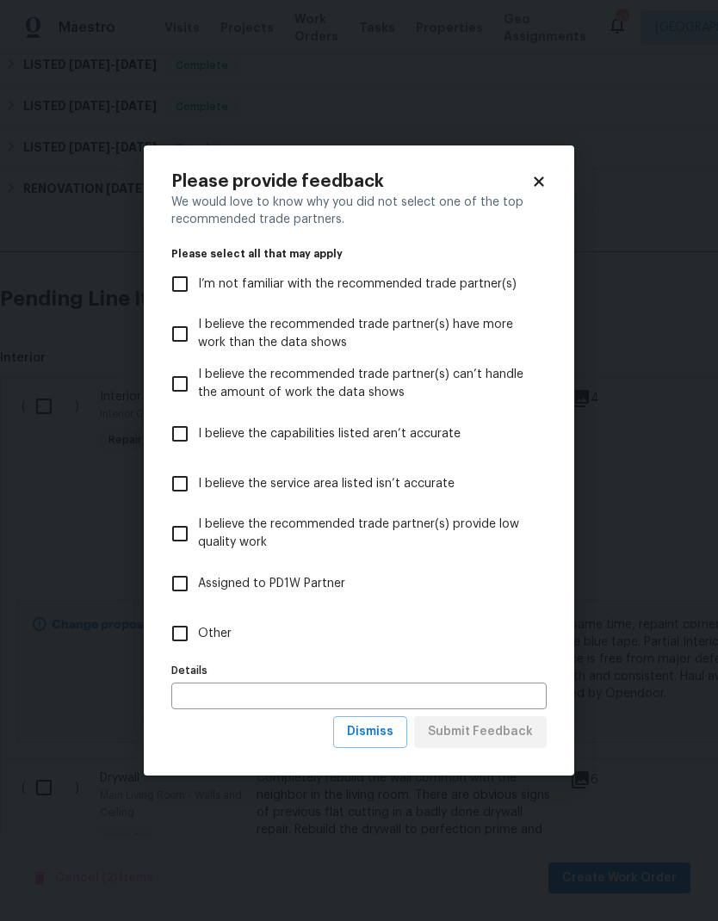
click at [213, 646] on label "Other" at bounding box center [347, 634] width 371 height 50
click at [198, 646] on input "Other" at bounding box center [180, 633] width 36 height 36
checkbox input "true"
click at [486, 737] on span "Submit Feedback" at bounding box center [480, 732] width 105 height 22
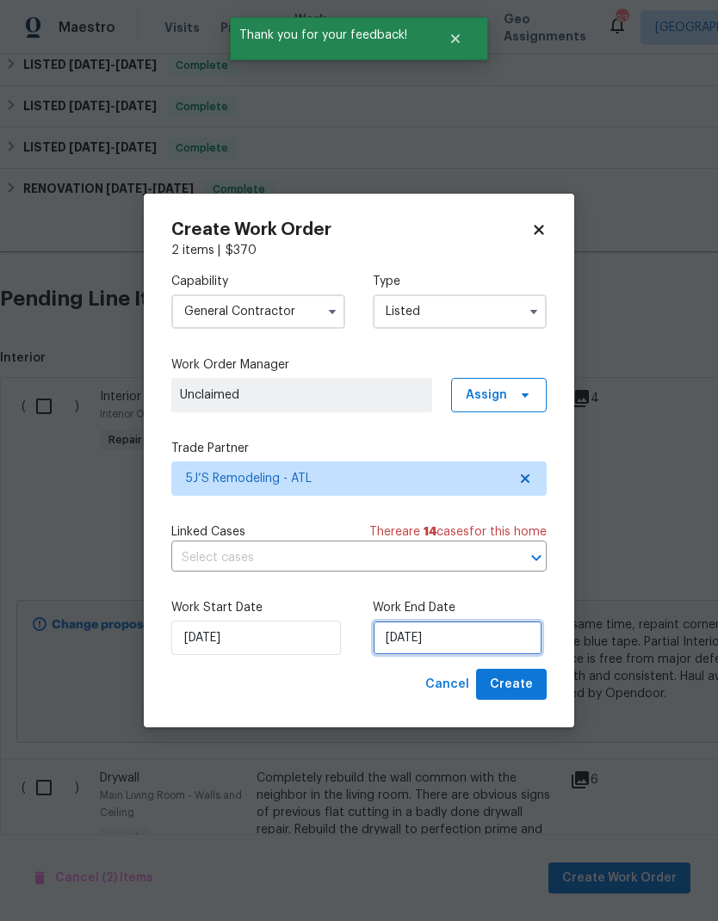
click at [491, 642] on input "[DATE]" at bounding box center [458, 638] width 170 height 34
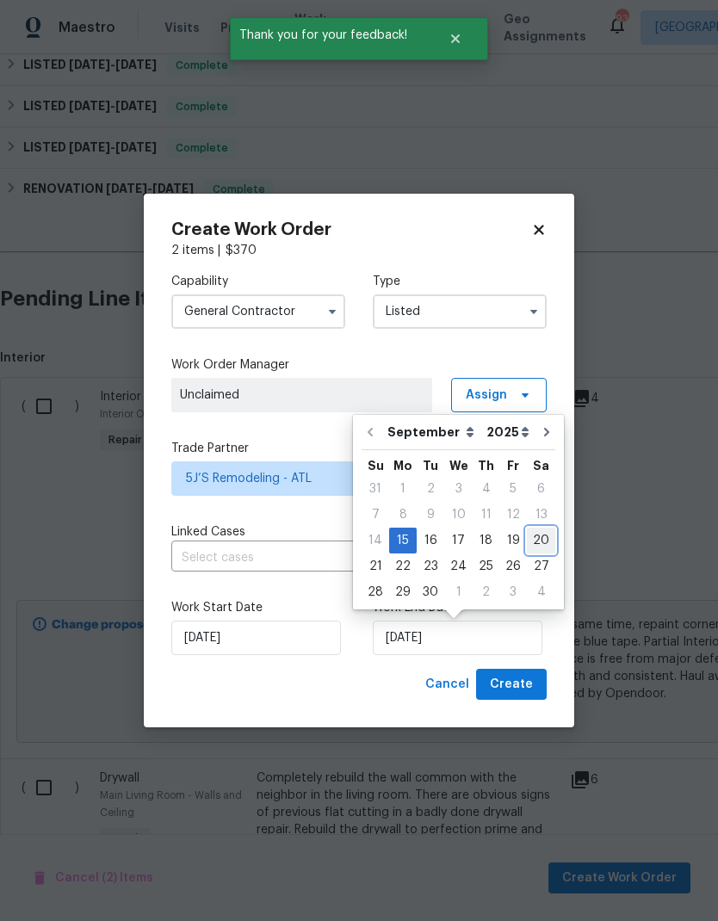
click at [527, 543] on div "20" at bounding box center [541, 540] width 28 height 24
type input "[DATE]"
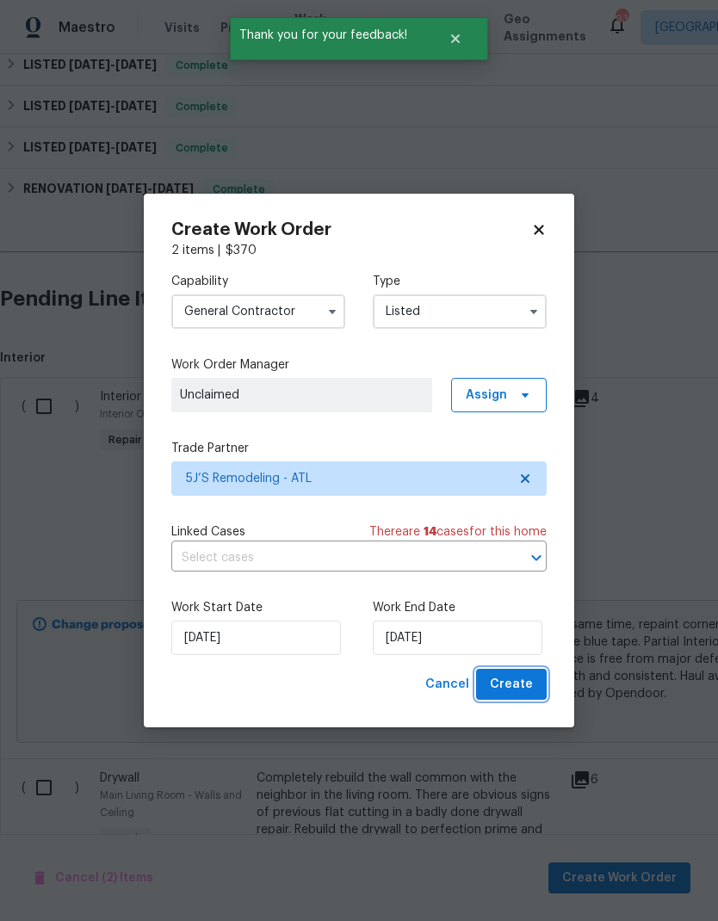
click at [516, 686] on span "Create" at bounding box center [511, 685] width 43 height 22
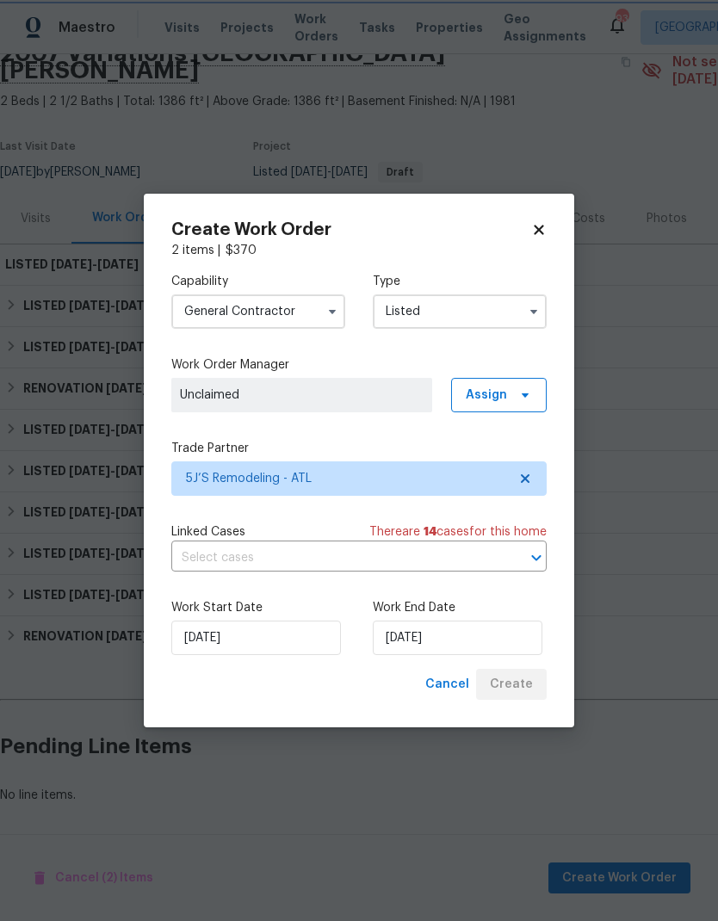
scroll to position [0, 0]
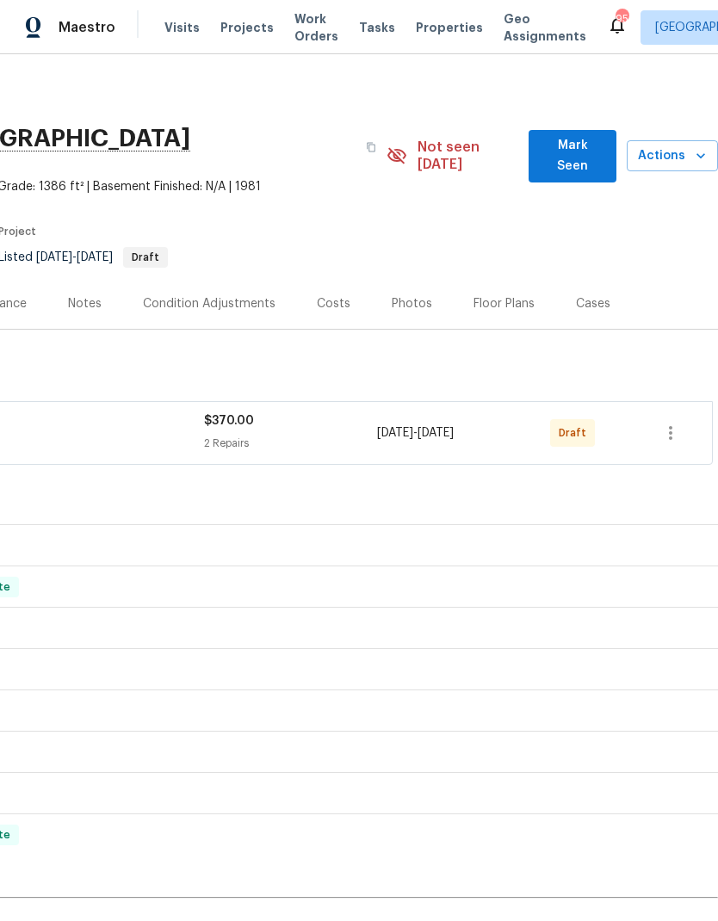
scroll to position [0, 255]
click at [670, 426] on icon "button" at bounding box center [670, 433] width 3 height 14
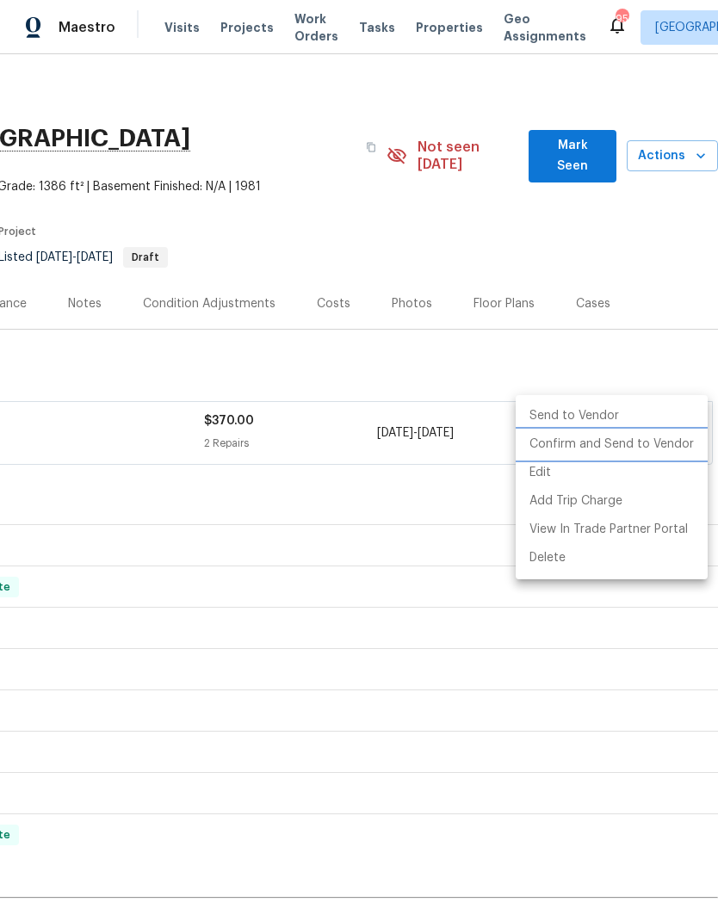
click at [636, 448] on li "Confirm and Send to Vendor" at bounding box center [612, 444] width 192 height 28
